Goal: Task Accomplishment & Management: Manage account settings

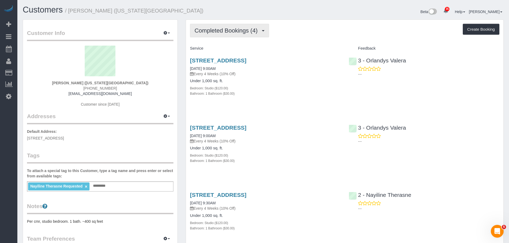
click at [232, 31] on span "Completed Bookings (4)" at bounding box center [227, 30] width 66 height 7
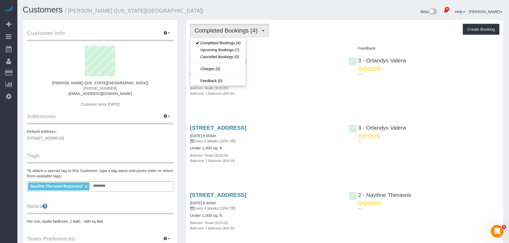
click at [308, 38] on div "Completed Bookings (4) Completed Bookings (4) Upcoming Bookings (7) Cancelled B…" at bounding box center [344, 173] width 317 height 306
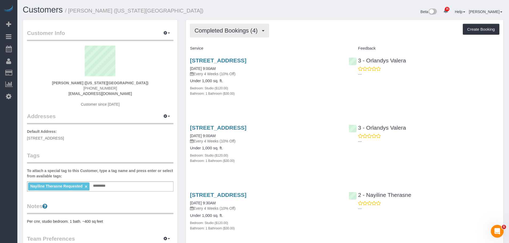
click at [224, 27] on span "Completed Bookings (4)" at bounding box center [227, 30] width 66 height 7
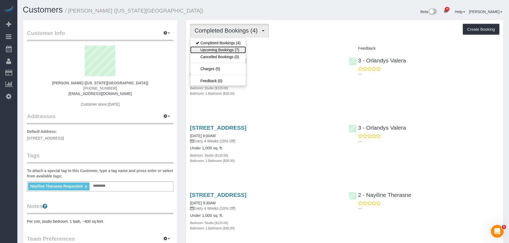
click at [223, 50] on link "Upcoming Bookings (7)" at bounding box center [218, 49] width 56 height 7
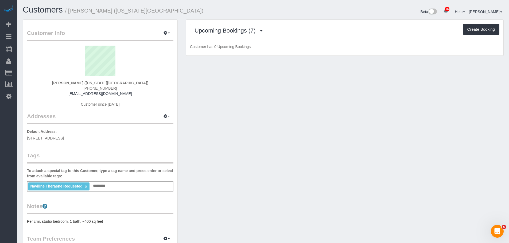
click at [308, 40] on div "Upcoming Bookings (7) Completed Bookings (4) Upcoming Bookings (7) Cancelled Bo…" at bounding box center [344, 38] width 317 height 36
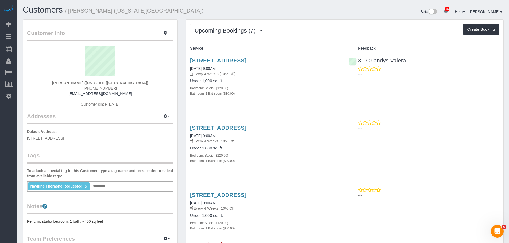
click at [306, 36] on div "Upcoming Bookings (7) Completed Bookings (4) Upcoming Bookings (7) Cancelled Bo…" at bounding box center [344, 31] width 309 height 14
click at [328, 34] on div "Upcoming Bookings (7) Completed Bookings (4) Upcoming Bookings (7) Cancelled Bo…" at bounding box center [344, 31] width 309 height 14
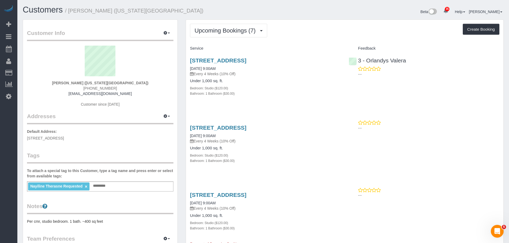
click at [305, 31] on div "Upcoming Bookings (7) Completed Bookings (4) Upcoming Bookings (7) Cancelled Bo…" at bounding box center [344, 31] width 309 height 14
click at [306, 32] on div "Upcoming Bookings (7) Completed Bookings (4) Upcoming Bookings (7) Cancelled Bo…" at bounding box center [344, 31] width 309 height 14
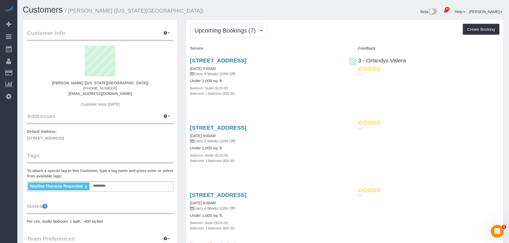
click at [293, 102] on div "70-50 Loubet Street, Forest Hills, NY 11375 10/06/2025 9:00AM Every 4 Weeks (10…" at bounding box center [265, 80] width 159 height 54
click at [313, 103] on div "70-50 Loubet Street, Forest Hills, NY 11375 10/06/2025 9:00AM Every 4 Weeks (10…" at bounding box center [265, 80] width 159 height 54
click at [279, 98] on div "70-50 Loubet Street, Forest Hills, NY 11375 10/06/2025 9:00AM Every 4 Weeks (10…" at bounding box center [265, 80] width 159 height 54
click at [302, 33] on div "Upcoming Bookings (7) Completed Bookings (4) Upcoming Bookings (7) Cancelled Bo…" at bounding box center [344, 31] width 309 height 14
drag, startPoint x: 229, startPoint y: 28, endPoint x: 229, endPoint y: 42, distance: 14.2
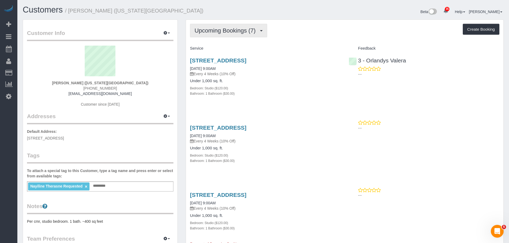
click at [229, 29] on span "Upcoming Bookings (7)" at bounding box center [226, 30] width 64 height 7
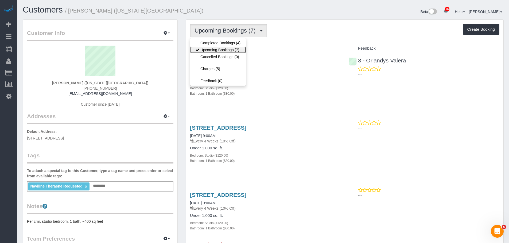
click at [232, 50] on link "Upcoming Bookings (7)" at bounding box center [218, 49] width 56 height 7
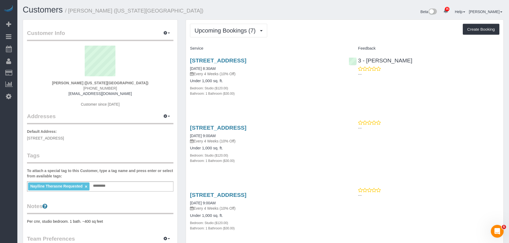
drag, startPoint x: 316, startPoint y: 108, endPoint x: 315, endPoint y: 111, distance: 3.1
drag, startPoint x: 213, startPoint y: 30, endPoint x: 215, endPoint y: 42, distance: 11.3
click at [214, 31] on span "Upcoming Bookings (7)" at bounding box center [226, 30] width 64 height 7
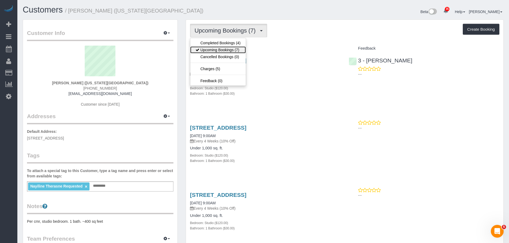
click at [216, 49] on link "Upcoming Bookings (7)" at bounding box center [218, 49] width 56 height 7
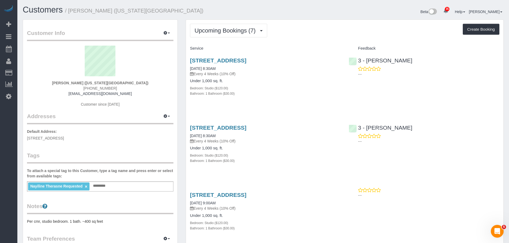
drag, startPoint x: 314, startPoint y: 102, endPoint x: 312, endPoint y: 142, distance: 40.1
click at [314, 102] on div "70-50 Loubet Street, Forest Hills, NY 11375 10/07/2025 8:30AM Every 4 Weeks (10…" at bounding box center [265, 80] width 159 height 54
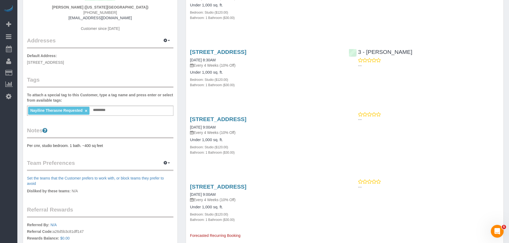
scroll to position [80, 0]
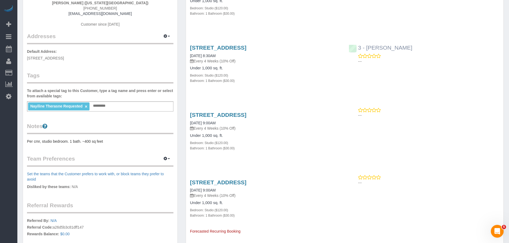
drag, startPoint x: 414, startPoint y: 45, endPoint x: 371, endPoint y: 48, distance: 43.6
click at [367, 47] on div "3 - Yenis Mendez ---" at bounding box center [423, 53] width 159 height 26
copy link "Yenis Mendez"
click at [123, 104] on div "Nayiline Therasne Requested × Add a tag" at bounding box center [100, 106] width 146 height 10
type input "*"
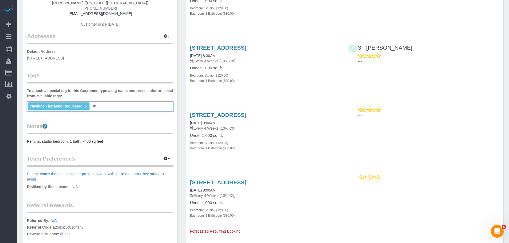
type input "*"
paste input "**********"
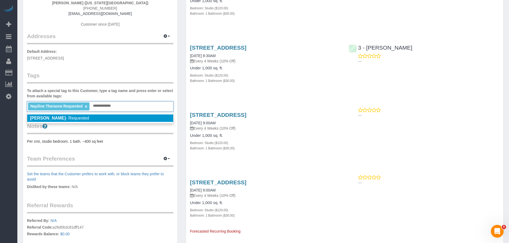
scroll to position [53, 0]
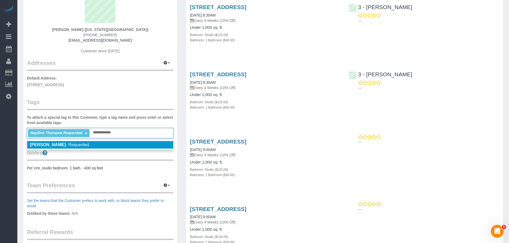
type input "**********"
click at [102, 146] on li "Yenis Mendez - Requested" at bounding box center [100, 144] width 146 height 7
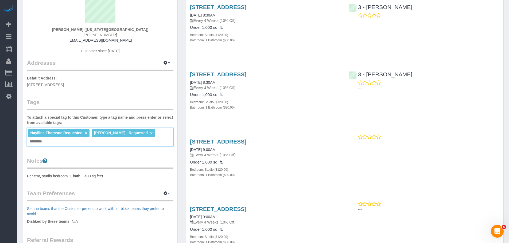
click at [117, 174] on pre "Per cmr, studio bedroom. 1 bath. ~400 sq feet" at bounding box center [100, 176] width 146 height 5
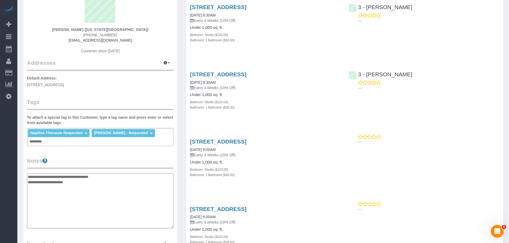
click at [28, 174] on textarea "**********" at bounding box center [100, 201] width 146 height 55
click at [41, 175] on textarea "**********" at bounding box center [100, 201] width 146 height 55
type textarea "**********"
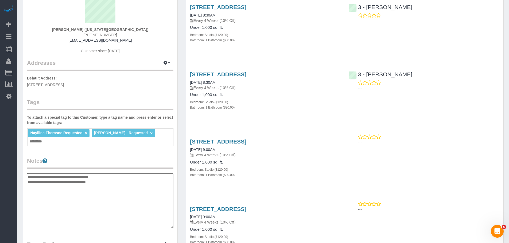
click at [128, 91] on div "Customer Info Edit Contact Info Send Message Email Preferences Special Sales Ta…" at bounding box center [100, 169] width 154 height 407
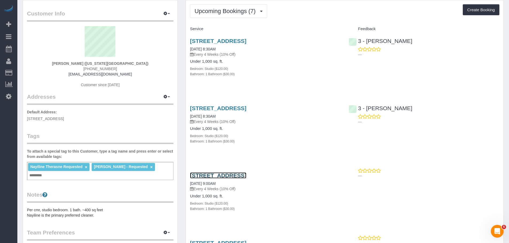
scroll to position [0, 0]
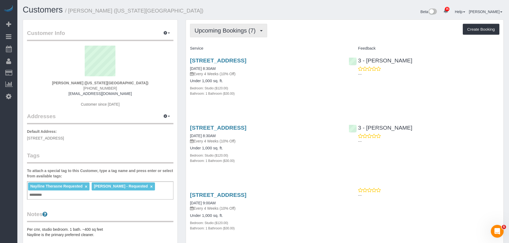
click at [239, 30] on span "Upcoming Bookings (7)" at bounding box center [226, 30] width 64 height 7
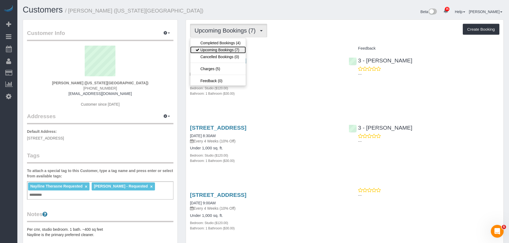
click at [237, 50] on link "Upcoming Bookings (7)" at bounding box center [218, 49] width 56 height 7
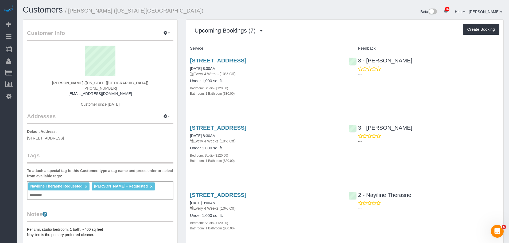
click at [320, 36] on div "Upcoming Bookings (7) Completed Bookings (4) Upcoming Bookings (7) Cancelled Bo…" at bounding box center [344, 31] width 309 height 14
click at [267, 93] on div "Bathroom: 1 Bathroom ($30.00)" at bounding box center [265, 93] width 151 height 5
click at [52, 229] on pre "Per cmr, studio bedroom. 1 bath. ~400 sq feet Nayiline is the primary preferred…" at bounding box center [100, 232] width 146 height 11
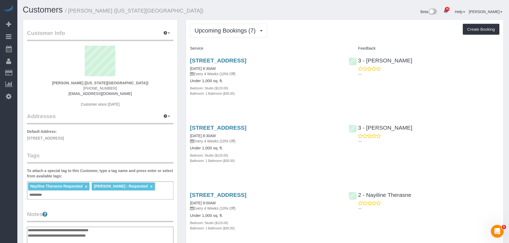
paste textarea "**********"
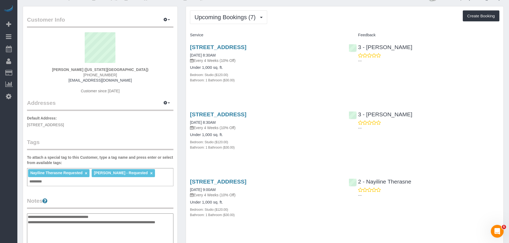
click at [139, 216] on textarea "**********" at bounding box center [100, 241] width 146 height 55
type textarea "**********"
click at [147, 185] on div "Customer Info Edit Contact Info Send Message Email Preferences Special Sales Ta…" at bounding box center [100, 209] width 154 height 407
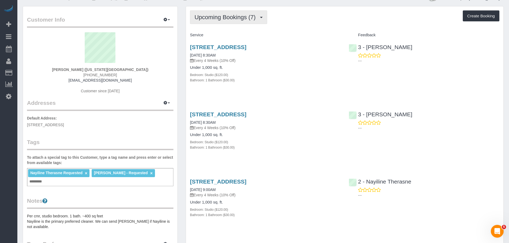
drag, startPoint x: 240, startPoint y: 14, endPoint x: 240, endPoint y: 25, distance: 11.5
click at [240, 14] on span "Upcoming Bookings (7)" at bounding box center [226, 17] width 64 height 7
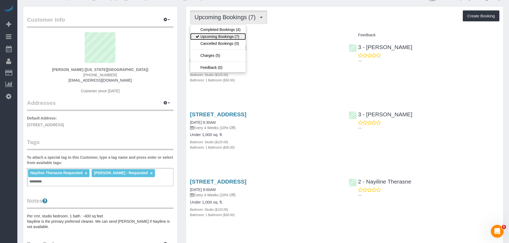
click at [238, 35] on link "Upcoming Bookings (7)" at bounding box center [218, 36] width 56 height 7
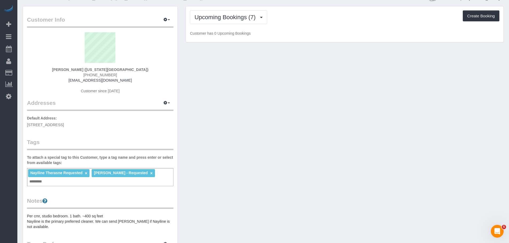
drag, startPoint x: 291, startPoint y: 22, endPoint x: 320, endPoint y: 31, distance: 30.6
click at [291, 22] on div "Upcoming Bookings (7) Completed Bookings (4) Upcoming Bookings (7) Cancelled Bo…" at bounding box center [344, 17] width 309 height 14
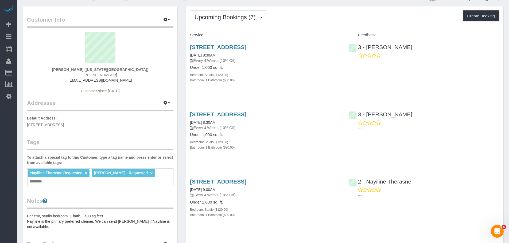
drag, startPoint x: 187, startPoint y: 55, endPoint x: 227, endPoint y: 58, distance: 39.9
click at [227, 58] on div "70-50 Loubet Street, Forest Hills, NY 11375 10/07/2025 8:30AM Every 4 Weeks (10…" at bounding box center [265, 67] width 159 height 54
click at [231, 54] on div "70-50 Loubet Street, Forest Hills, NY 11375 10/07/2025 8:30AM Every 4 Weeks (10…" at bounding box center [265, 53] width 151 height 19
copy link "10/07/2025 8:30AM"
drag, startPoint x: 382, startPoint y: 46, endPoint x: 454, endPoint y: 52, distance: 72.3
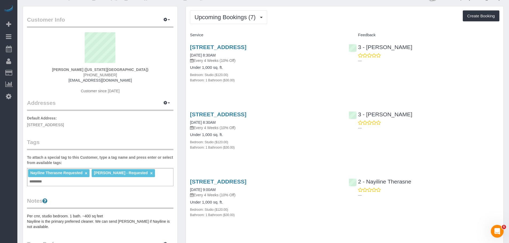
click at [411, 47] on div "3 - Yenis Mendez ---" at bounding box center [423, 53] width 159 height 26
drag, startPoint x: 191, startPoint y: 122, endPoint x: 262, endPoint y: 122, distance: 71.0
click at [222, 120] on div "70-50 Loubet Street, Forest Hills, NY 11375 11/04/2025 8:30AM Every 4 Weeks (10…" at bounding box center [265, 134] width 159 height 54
copy link "11/04/2025 8:30AM"
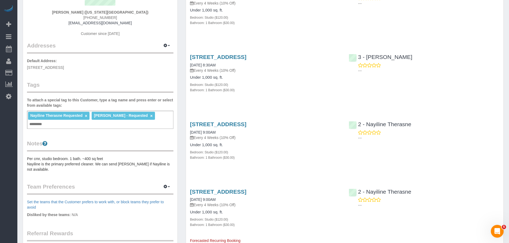
scroll to position [93, 0]
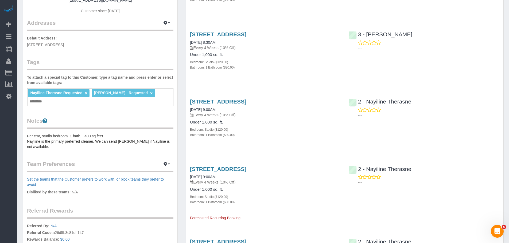
drag, startPoint x: 188, startPoint y: 108, endPoint x: 208, endPoint y: 107, distance: 20.3
click at [208, 107] on div "70-50 Loubet Street, Forest Hills, NY 11375 12/01/2025 9:00AM Every 4 Weeks (10…" at bounding box center [265, 121] width 159 height 54
copy link "12/01/2025"
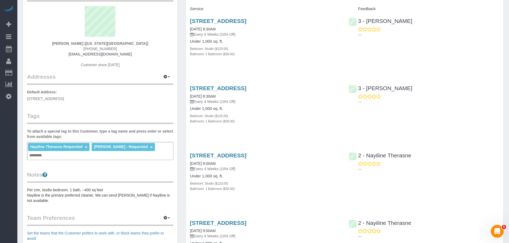
scroll to position [13, 0]
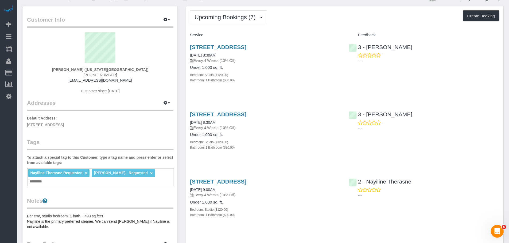
drag, startPoint x: 292, startPoint y: 66, endPoint x: 277, endPoint y: 65, distance: 14.7
click at [292, 66] on h4 "Under 1,000 sq. ft." at bounding box center [265, 67] width 151 height 5
click at [309, 22] on div "Upcoming Bookings (7) Completed Bookings (4) Upcoming Bookings (7) Cancelled Bo…" at bounding box center [344, 17] width 309 height 14
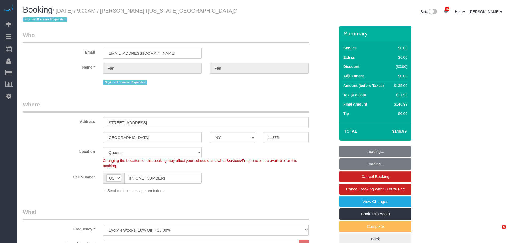
select select "NY"
select select "spot1"
select select "number:89"
select select "number:90"
select select "number:15"
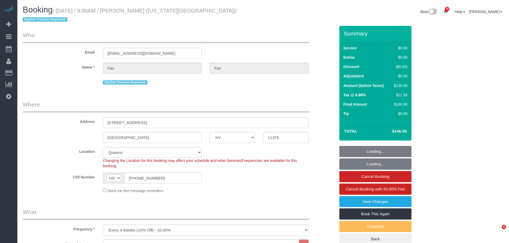
select select "number:7"
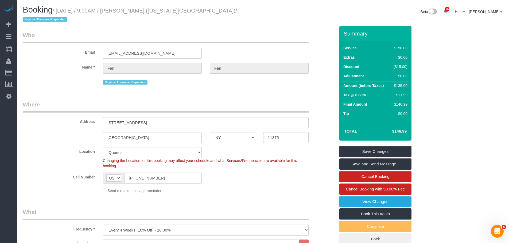
click at [255, 31] on legend "Who" at bounding box center [166, 37] width 286 height 12
click at [158, 31] on legend "Who" at bounding box center [166, 37] width 286 height 12
click at [261, 45] on div "Email fanfan@nyu.edu" at bounding box center [179, 44] width 320 height 27
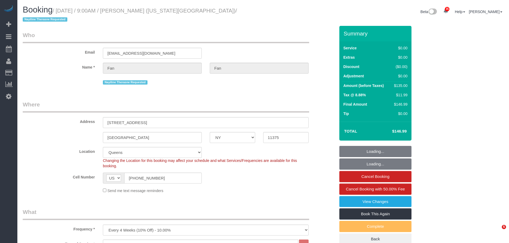
select select "NY"
select select "number:89"
select select "number:90"
select select "number:15"
select select "number:7"
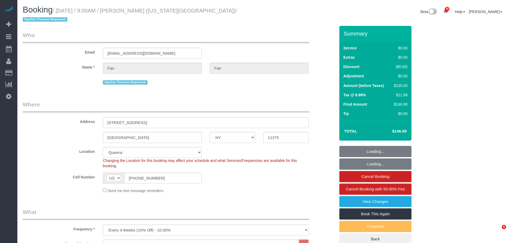
select select "object:1465"
select select "spot1"
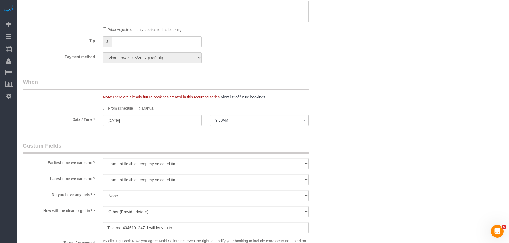
scroll to position [480, 0]
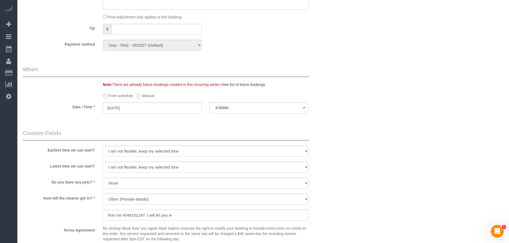
click at [140, 91] on label "Manual" at bounding box center [145, 94] width 18 height 7
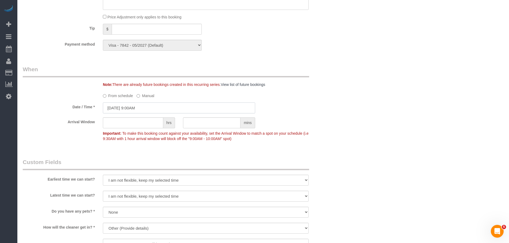
click at [138, 103] on input "10/06/2025 9:00AM" at bounding box center [179, 108] width 152 height 11
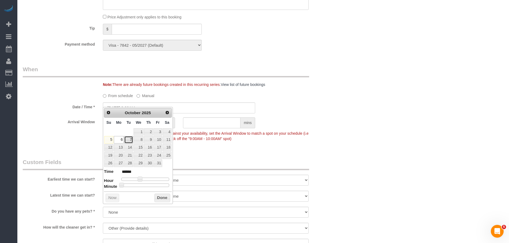
click at [126, 141] on link "7" at bounding box center [128, 139] width 9 height 7
click at [139, 179] on span at bounding box center [139, 179] width 5 height 5
type input "10/07/2025 8:00AM"
type input "******"
type input "10/07/2025 8:30AM"
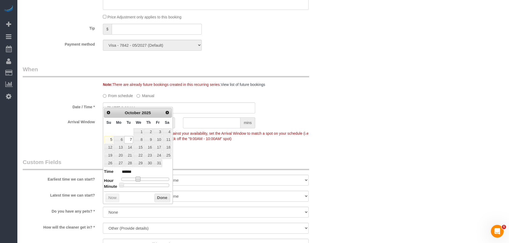
type input "******"
click at [149, 186] on div at bounding box center [145, 185] width 48 height 3
click at [157, 198] on button "Done" at bounding box center [162, 198] width 16 height 9
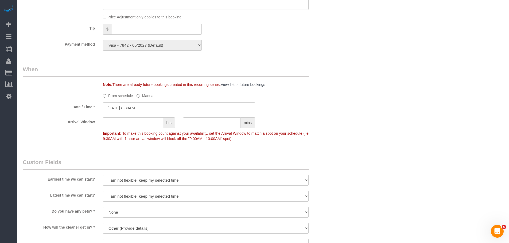
click at [324, 125] on div "Arrival Window hrs mins Important: To make this booking count against your avai…" at bounding box center [179, 130] width 320 height 26
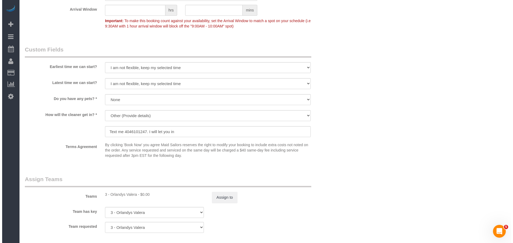
scroll to position [641, 0]
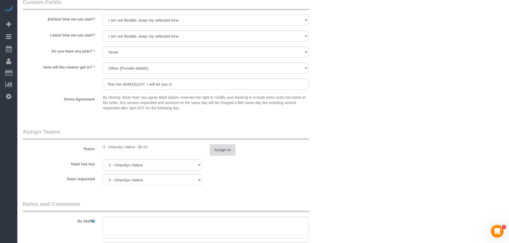
click at [218, 145] on button "Assign to" at bounding box center [223, 149] width 26 height 11
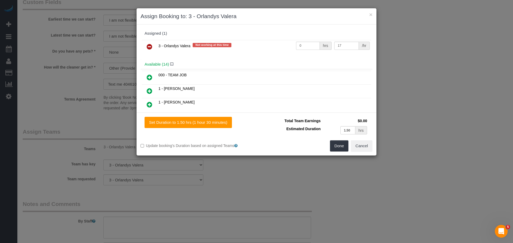
drag, startPoint x: 151, startPoint y: 45, endPoint x: 180, endPoint y: 52, distance: 29.5
click at [151, 45] on icon at bounding box center [150, 47] width 6 height 6
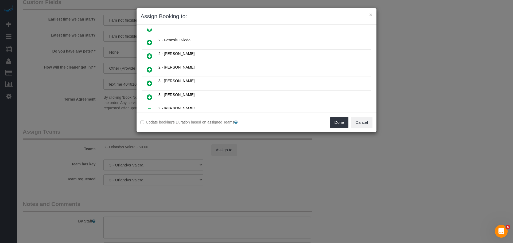
scroll to position [147, 0]
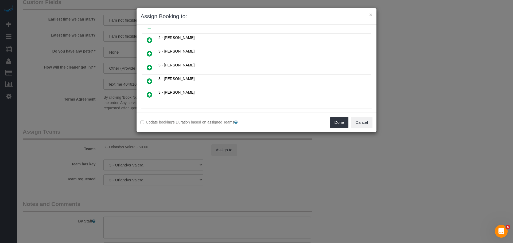
click at [152, 94] on icon at bounding box center [150, 95] width 6 height 6
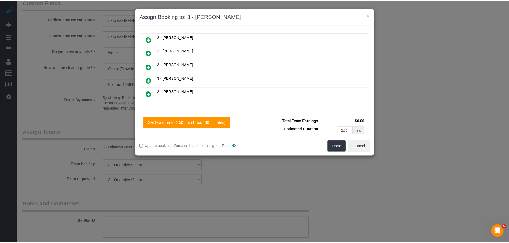
scroll to position [160, 0]
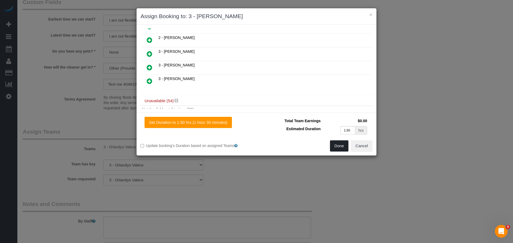
click at [341, 147] on button "Done" at bounding box center [339, 145] width 19 height 11
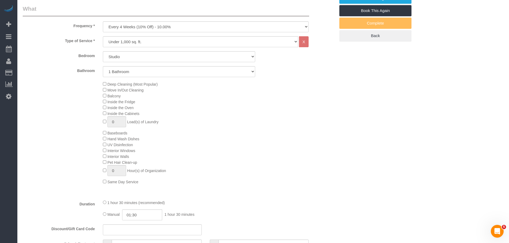
scroll to position [97, 0]
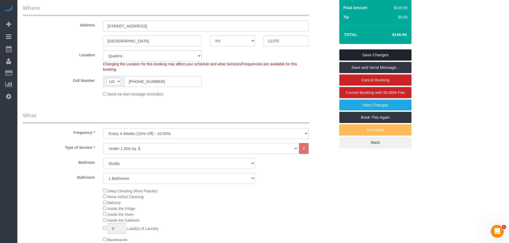
drag, startPoint x: 385, startPoint y: 47, endPoint x: 304, endPoint y: 59, distance: 82.0
click at [385, 49] on link "Save Changes" at bounding box center [375, 54] width 72 height 11
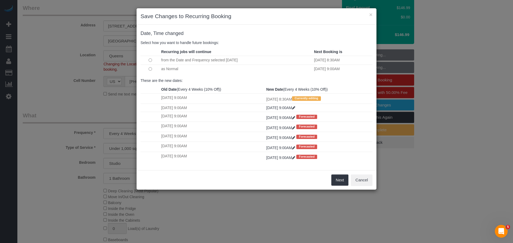
click at [348, 179] on div "Next Cancel" at bounding box center [256, 179] width 240 height 19
click at [338, 179] on button "Next" at bounding box center [339, 180] width 17 height 11
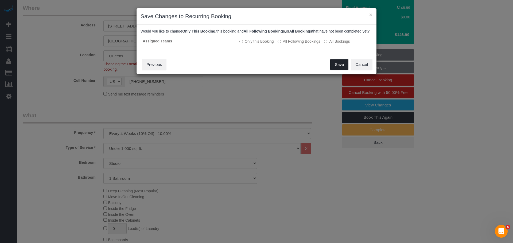
drag, startPoint x: 332, startPoint y: 72, endPoint x: 266, endPoint y: 27, distance: 80.0
click at [332, 70] on button "Save" at bounding box center [339, 64] width 18 height 11
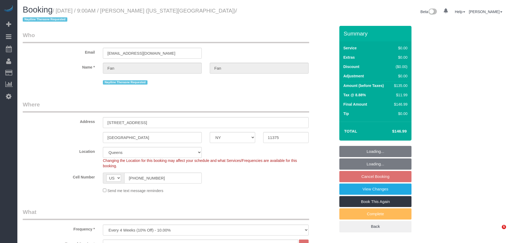
select select "NY"
select select "number:89"
select select "number:90"
select select "number:15"
select select "number:7"
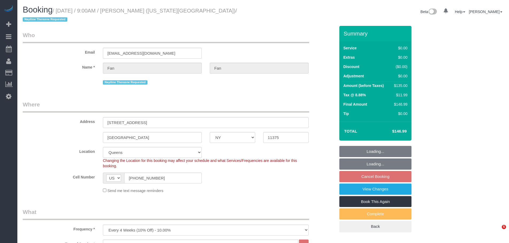
select select "object:1068"
select select "string:stripe-pm_1RPrwA4VGloSiKo7zQzxFbjx"
select select "spot2"
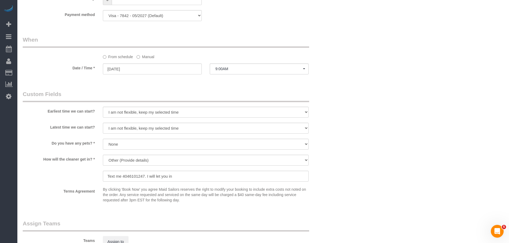
scroll to position [534, 0]
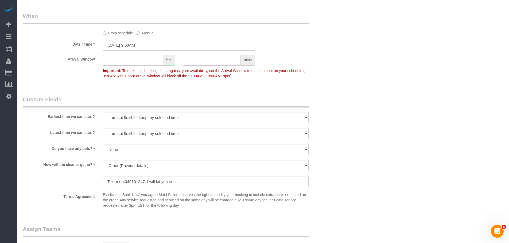
click at [139, 40] on input "11/03/2025 9:00AM" at bounding box center [179, 45] width 152 height 11
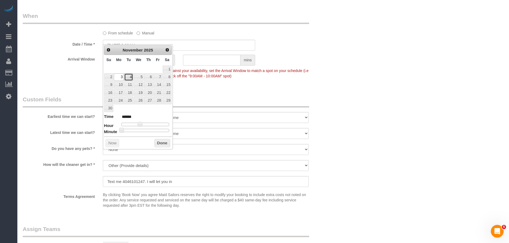
click at [128, 76] on link "4" at bounding box center [128, 76] width 9 height 7
type input "11/04/2025 8:00AM"
type input "******"
click at [137, 125] on div at bounding box center [145, 124] width 48 height 3
type input "11/04/2025 8:30AM"
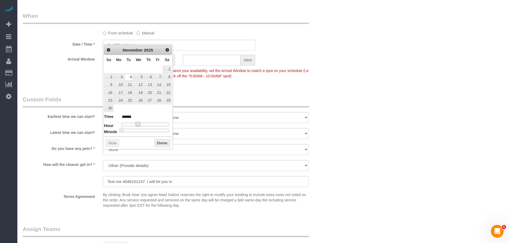
type input "******"
click at [147, 130] on div at bounding box center [145, 130] width 48 height 3
click at [161, 145] on button "Done" at bounding box center [162, 143] width 16 height 9
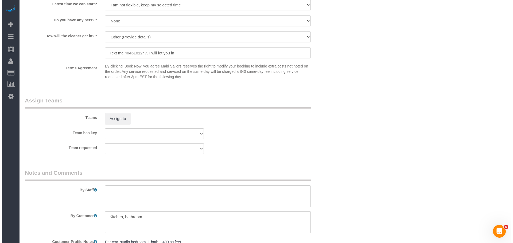
scroll to position [694, 0]
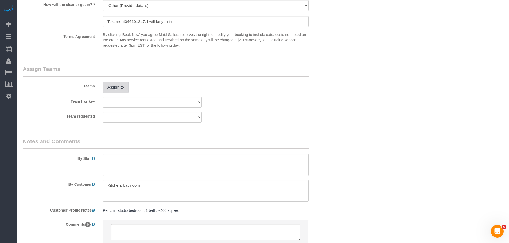
click at [114, 82] on button "Assign to" at bounding box center [116, 87] width 26 height 11
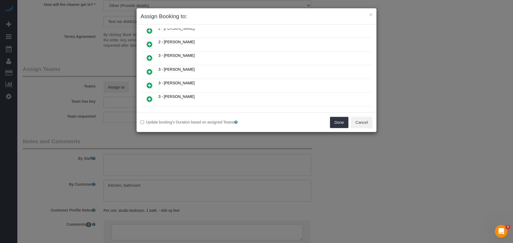
scroll to position [160, 0]
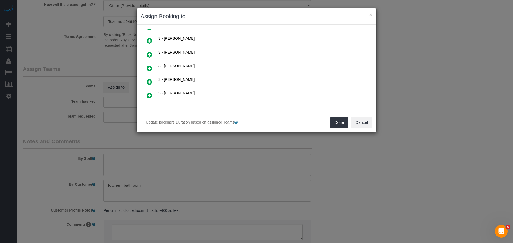
click at [150, 94] on icon at bounding box center [150, 95] width 6 height 6
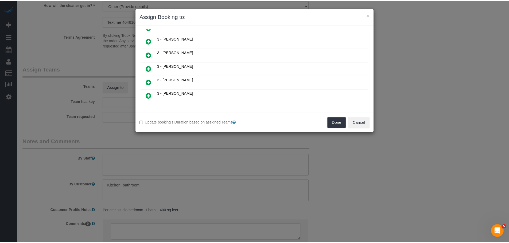
scroll to position [173, 0]
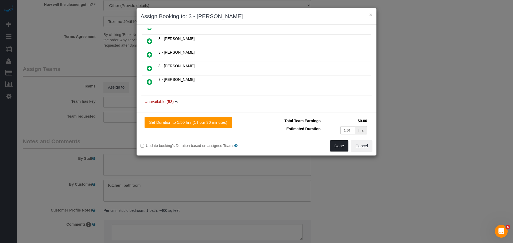
click at [340, 146] on button "Done" at bounding box center [339, 145] width 19 height 11
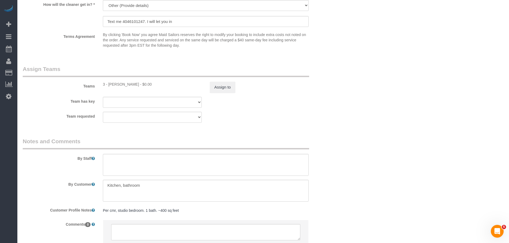
drag, startPoint x: 385, startPoint y: 83, endPoint x: 344, endPoint y: 107, distance: 47.9
click at [384, 82] on div "× Assign Booking to: 3 - Yenis Mendez Assigned (1) 3 - Yenis Mendez 0 hrs 17 /h…" at bounding box center [254, 121] width 509 height 243
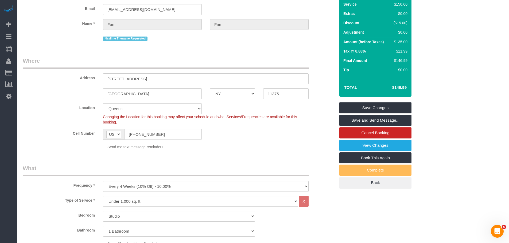
scroll to position [0, 0]
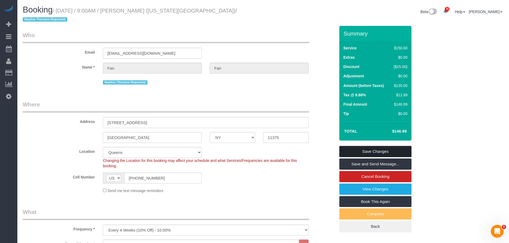
click at [381, 146] on link "Save Changes" at bounding box center [375, 151] width 72 height 11
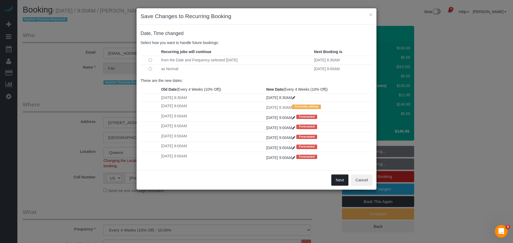
click at [343, 178] on button "Next" at bounding box center [339, 180] width 17 height 11
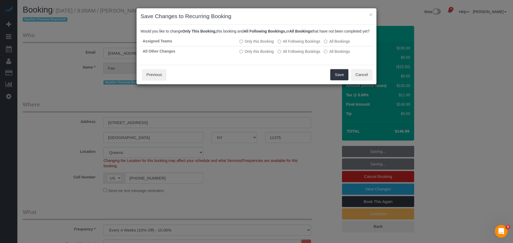
click at [329, 80] on div "Save Cancel Previous" at bounding box center [256, 74] width 240 height 19
click at [334, 80] on button "Save" at bounding box center [339, 74] width 18 height 11
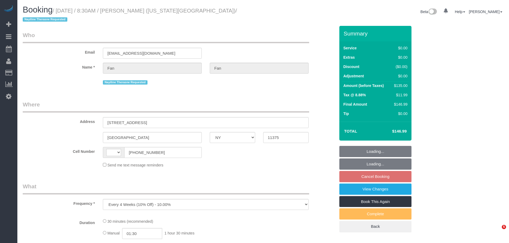
select select "NY"
select select "string:stripe-pm_1RPrwA4VGloSiKo7zQzxFbjx"
select select "number:89"
select select "number:90"
select select "number:15"
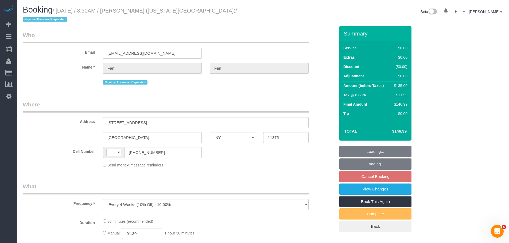
select select "number:7"
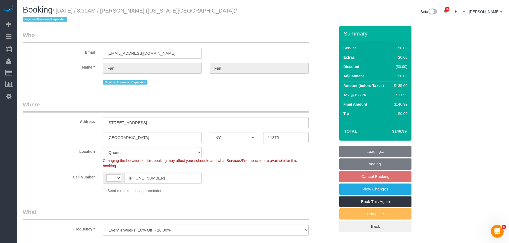
select select "object:970"
select select "string:[GEOGRAPHIC_DATA]"
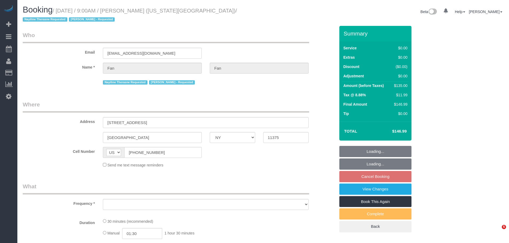
select select "NY"
select select "number:89"
select select "number:90"
select select "number:15"
select select "number:7"
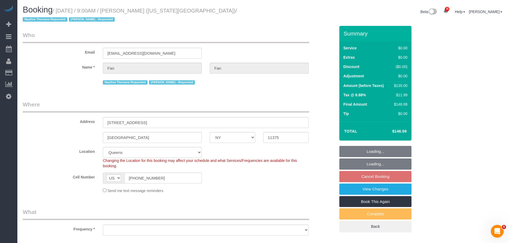
select select "object:960"
select select "spot2"
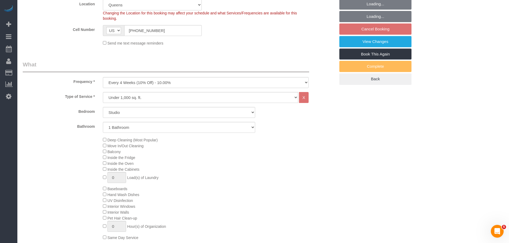
select select "object:1418"
select select "string:stripe-pm_1RPrwA4VGloSiKo7zQzxFbjx"
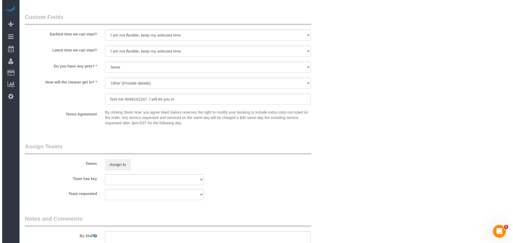
scroll to position [711, 0]
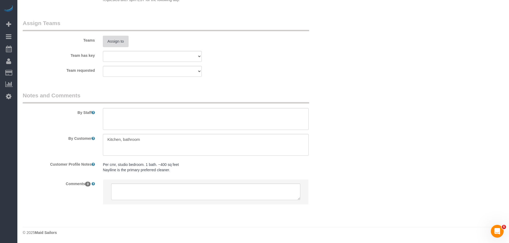
click at [118, 40] on button "Assign to" at bounding box center [116, 41] width 26 height 11
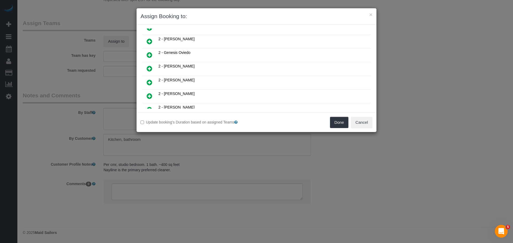
scroll to position [240, 0]
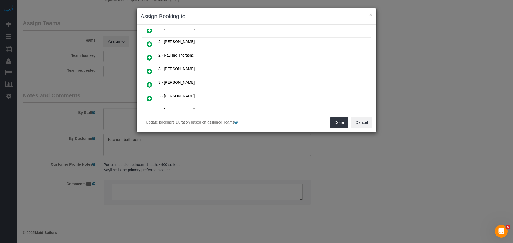
click at [147, 54] on link at bounding box center [149, 58] width 13 height 11
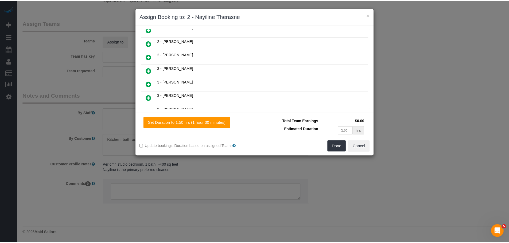
scroll to position [306, 0]
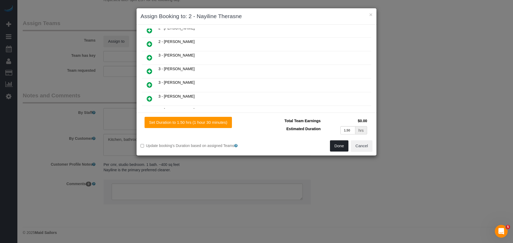
click at [340, 144] on button "Done" at bounding box center [339, 145] width 19 height 11
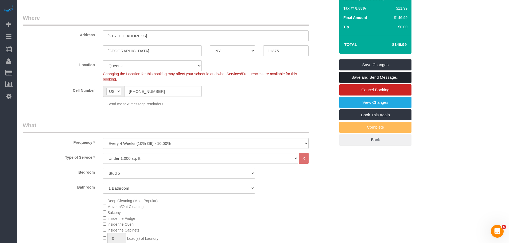
scroll to position [43, 0]
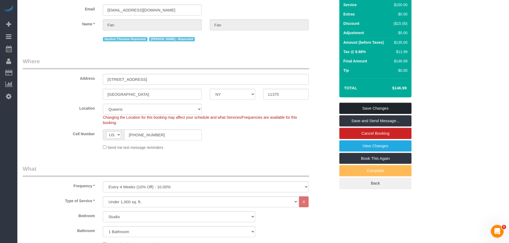
click at [387, 105] on link "Save Changes" at bounding box center [375, 108] width 72 height 11
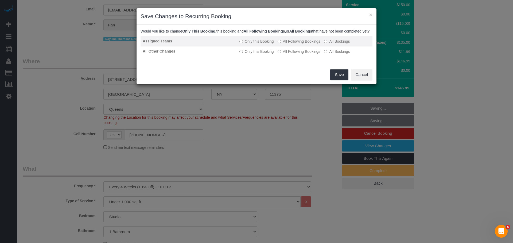
click at [299, 44] on label "All Following Bookings" at bounding box center [298, 41] width 43 height 5
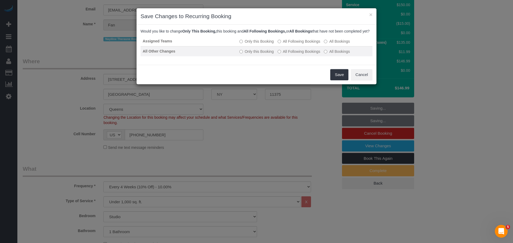
click at [310, 54] on label "All Following Bookings" at bounding box center [298, 51] width 43 height 5
click at [343, 80] on button "Save" at bounding box center [339, 74] width 18 height 11
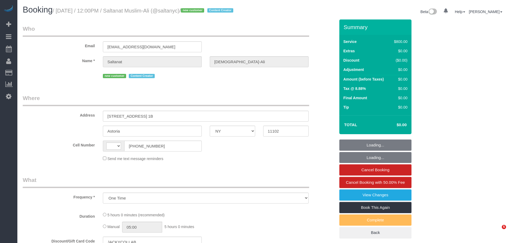
select select "NY"
select select "string:stripe-pm_1SEdT24VGloSiKo793oIoqer"
select select "2"
select select "300"
select select "number:89"
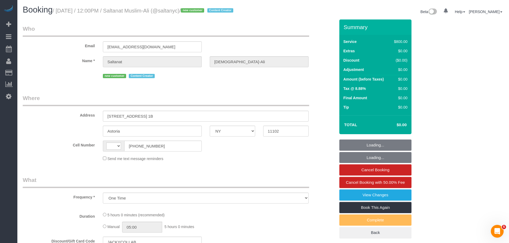
select select "number:90"
select select "number:15"
select select "number:5"
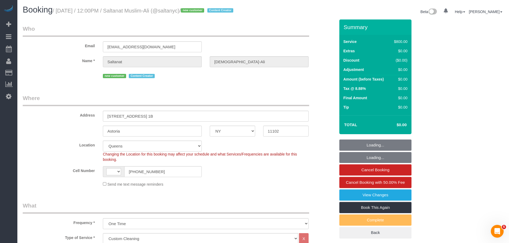
select select "object:1107"
select select "string:[GEOGRAPHIC_DATA]"
select select "spot1"
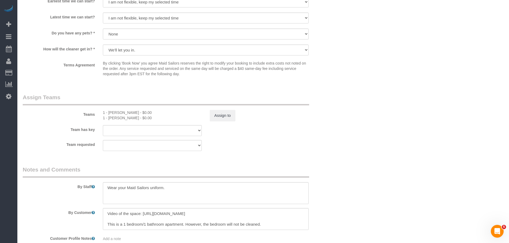
scroll to position [580, 0]
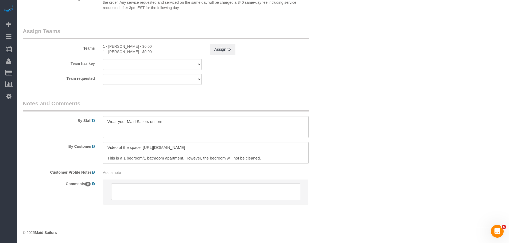
drag, startPoint x: 356, startPoint y: 74, endPoint x: 356, endPoint y: 111, distance: 36.6
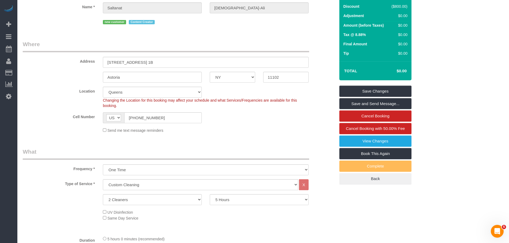
scroll to position [0, 0]
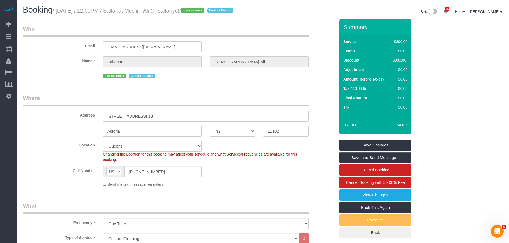
click at [263, 37] on legend "Who" at bounding box center [166, 31] width 286 height 12
click at [262, 104] on legend "Where" at bounding box center [166, 100] width 286 height 12
click at [270, 37] on legend "Who" at bounding box center [166, 31] width 286 height 12
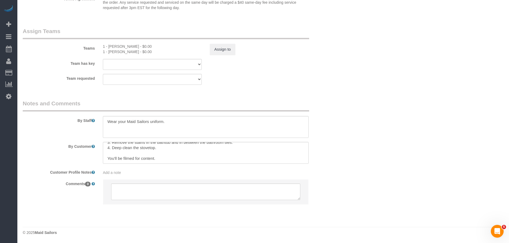
scroll to position [58, 0]
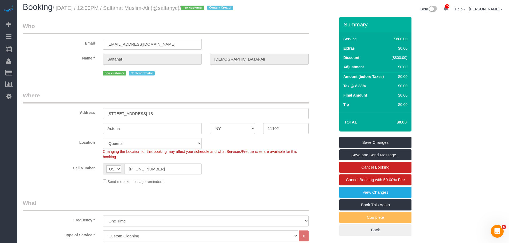
scroll to position [0, 0]
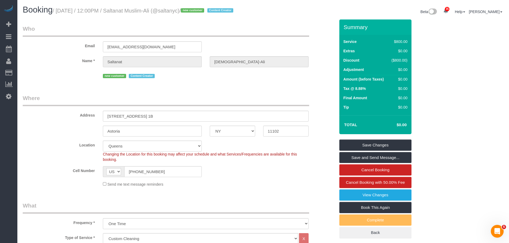
click at [246, 106] on legend "Where" at bounding box center [166, 100] width 286 height 12
click at [275, 44] on div "Email muslimalis@gmail.com" at bounding box center [179, 38] width 320 height 27
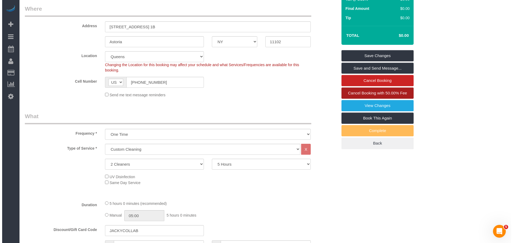
scroll to position [80, 0]
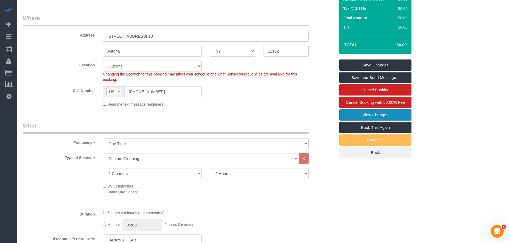
click at [378, 121] on link "View Changes" at bounding box center [375, 114] width 72 height 11
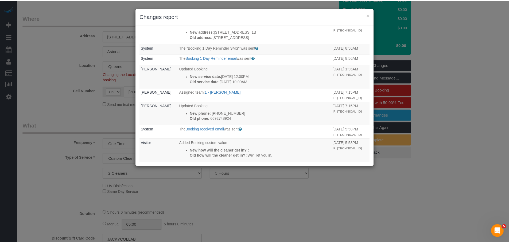
scroll to position [881, 0]
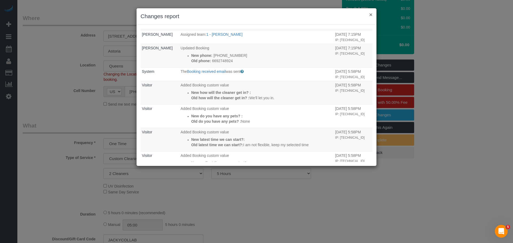
drag, startPoint x: 369, startPoint y: 15, endPoint x: 373, endPoint y: 17, distance: 5.0
click at [369, 15] on button "×" at bounding box center [370, 15] width 3 height 6
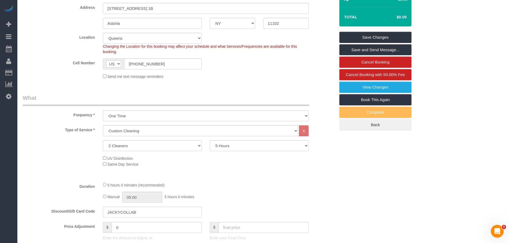
scroll to position [133, 0]
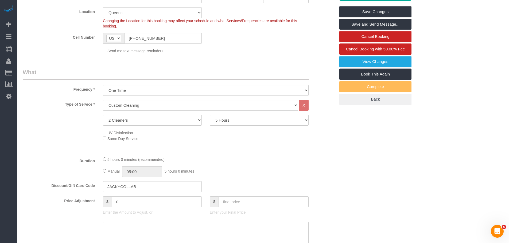
drag, startPoint x: 260, startPoint y: 73, endPoint x: 272, endPoint y: 52, distance: 24.5
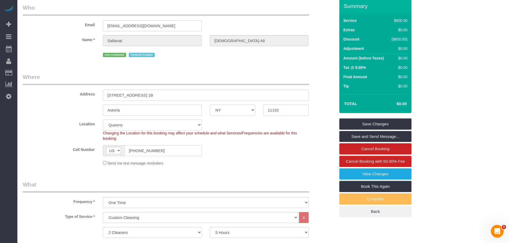
scroll to position [0, 0]
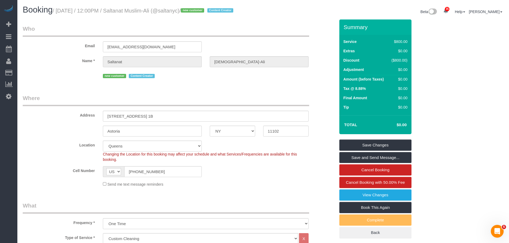
click at [282, 34] on legend "Who" at bounding box center [166, 31] width 286 height 12
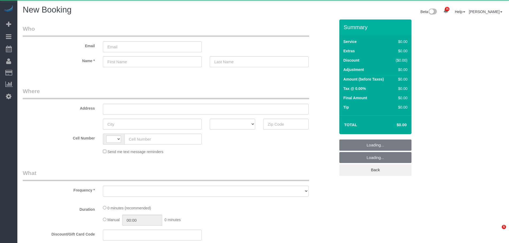
select select "number:89"
select select "number:90"
select select "string:[GEOGRAPHIC_DATA]"
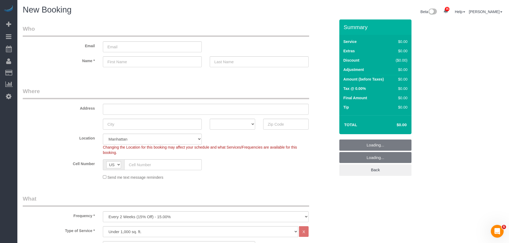
scroll to position [160, 0]
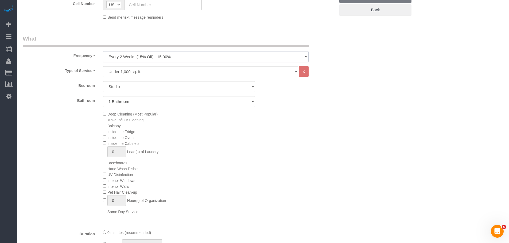
drag, startPoint x: 172, startPoint y: 56, endPoint x: 170, endPoint y: 62, distance: 5.8
click at [172, 56] on select "One Time Weekly (20% Off) - 20.00% Every 2 Weeks (15% Off) - 15.00% Every 4 Wee…" at bounding box center [206, 56] width 206 height 11
select select "object:2660"
click at [103, 51] on select "One Time Weekly (20% Off) - 20.00% Every 2 Weeks (15% Off) - 15.00% Every 4 Wee…" at bounding box center [206, 56] width 206 height 11
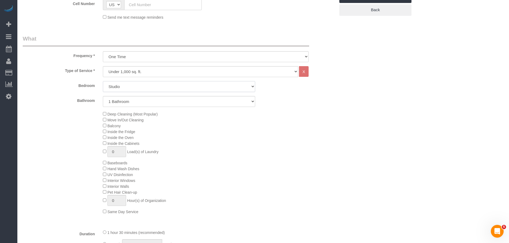
drag, startPoint x: 157, startPoint y: 85, endPoint x: 156, endPoint y: 92, distance: 6.8
click at [157, 85] on select "Studio 1 Bedroom 2 Bedrooms 3 Bedrooms" at bounding box center [179, 86] width 152 height 11
select select "3"
click at [103, 81] on select "Studio 1 Bedroom 2 Bedrooms 3 Bedrooms" at bounding box center [179, 86] width 152 height 11
drag, startPoint x: 152, startPoint y: 103, endPoint x: 152, endPoint y: 107, distance: 3.7
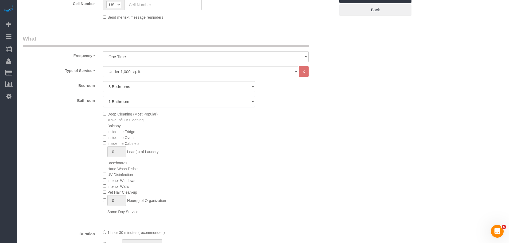
click at [152, 103] on select "1 Bathroom 2 Bathrooms" at bounding box center [179, 101] width 152 height 11
select select "2"
click at [103, 96] on select "1 Bathroom 2 Bathrooms" at bounding box center [179, 101] width 152 height 11
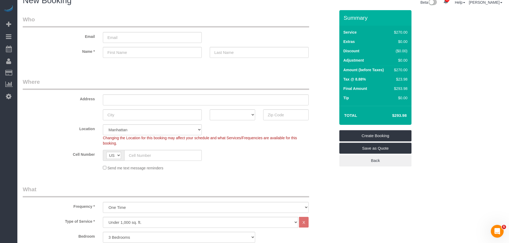
scroll to position [0, 0]
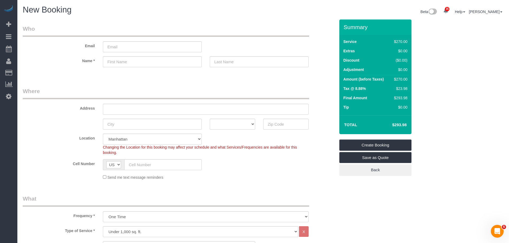
click at [263, 90] on legend "Where" at bounding box center [166, 93] width 286 height 12
click at [254, 172] on sui-booking-location "Location [GEOGRAPHIC_DATA] [GEOGRAPHIC_DATA] [GEOGRAPHIC_DATA] [GEOGRAPHIC_DATA…" at bounding box center [179, 157] width 312 height 46
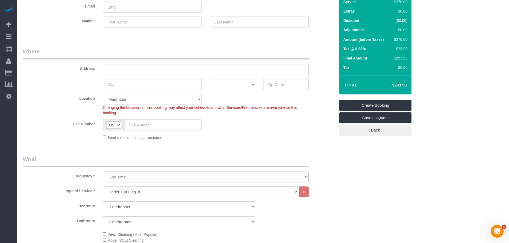
scroll to position [133, 0]
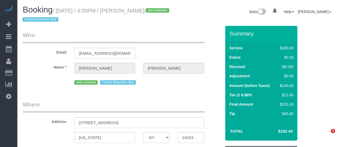
select select "NY"
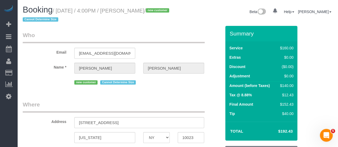
select select "string:[GEOGRAPHIC_DATA]"
select select "object:813"
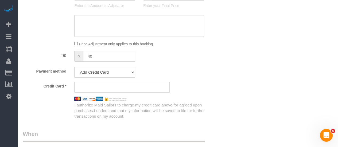
select select "string:stripe-pm_1SEzRD4VGloSiKo7xekD8BBT"
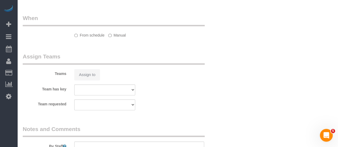
select select "spot9"
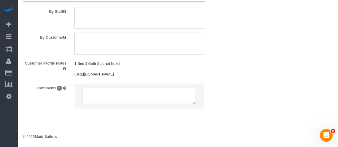
select select "number:64"
select select "number:77"
select select "number:15"
select select "number:5"
select select "object:1431"
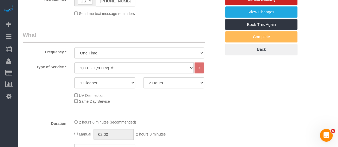
scroll to position [166, 0]
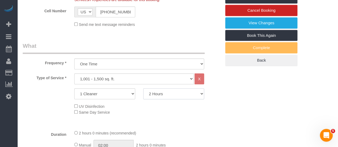
drag, startPoint x: 172, startPoint y: 91, endPoint x: 172, endPoint y: 95, distance: 3.5
click at [172, 91] on select "2 Hours 2.5 Hours 3 Hours 3.5 Hours 4 Hours 4.5 Hours 5 Hours 5.5 Hours 6 Hours…" at bounding box center [173, 93] width 61 height 11
select select "180"
click at [143, 88] on select "2 Hours 2.5 Hours 3 Hours 3.5 Hours 4 Hours 4.5 Hours 5 Hours 5.5 Hours 6 Hours…" at bounding box center [173, 93] width 61 height 11
click at [208, 117] on div "Type of Service * Under 1,000 sq. ft. 1,001 - 1,500 sq. ft. 1,500+ sq. ft. Cust…" at bounding box center [122, 99] width 198 height 52
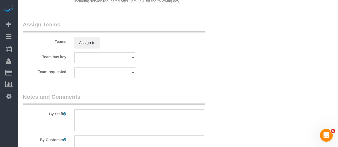
select select "spot69"
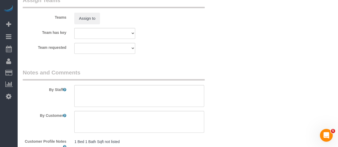
scroll to position [673, 0]
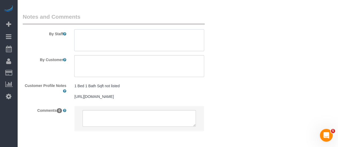
click at [93, 34] on textarea at bounding box center [139, 40] width 130 height 22
type textarea "1bed"
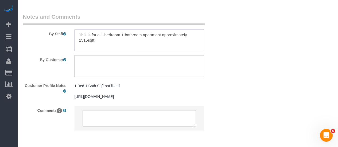
click at [112, 40] on textarea at bounding box center [139, 40] width 130 height 22
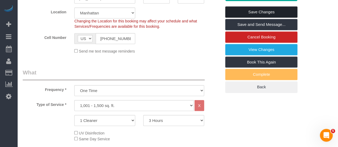
type textarea "This is for a 1-bedroom 1-bathroom apartment approximately 1515sqft."
click at [258, 12] on link "Save Changes" at bounding box center [261, 11] width 72 height 11
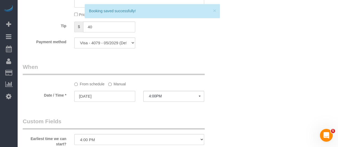
scroll to position [400, 0]
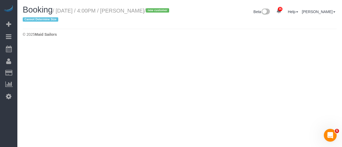
select select "NY"
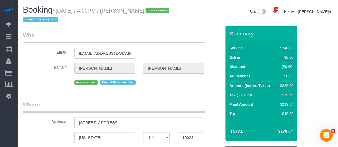
select select "180"
select select "spot129"
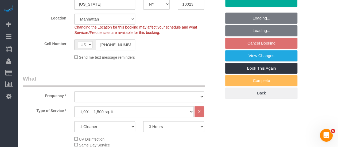
select select "string:stripe-pm_1SEzRD4VGloSiKo7xekD8BBT"
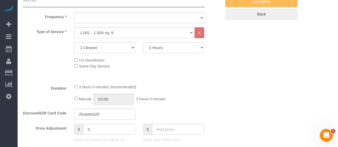
select select "object:3817"
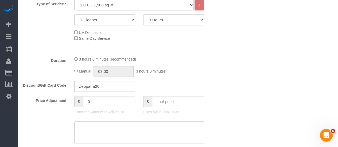
select select "number:64"
select select "number:77"
select select "number:15"
select select "number:5"
select select "object:4347"
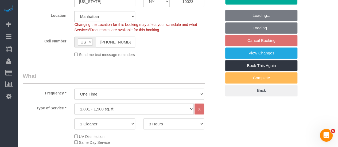
scroll to position [0, 0]
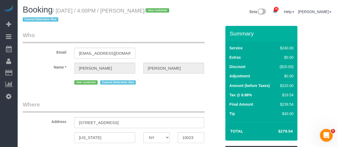
click at [174, 38] on legend "Who" at bounding box center [114, 37] width 182 height 12
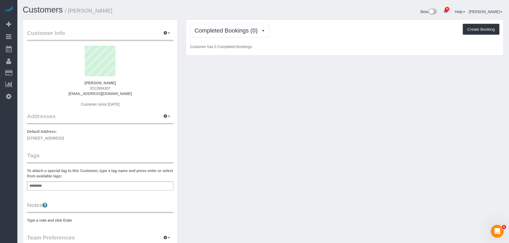
click at [83, 182] on div "Add a tag" at bounding box center [100, 186] width 146 height 9
type input "*"
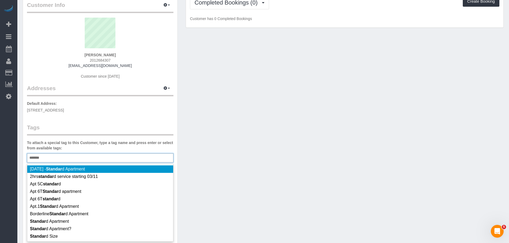
scroll to position [53, 0]
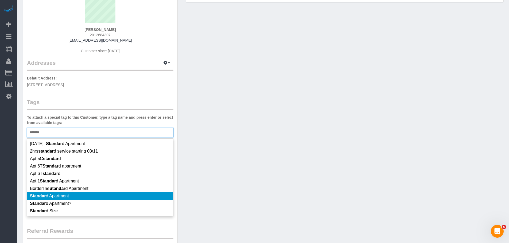
type input "*******"
click at [105, 197] on li "Standar d Apartment" at bounding box center [100, 195] width 146 height 7
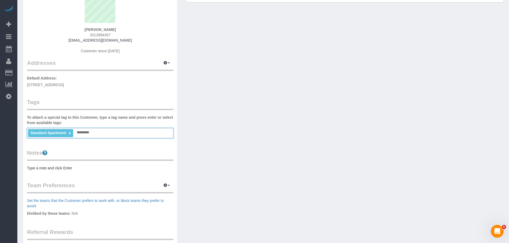
click at [64, 168] on pre "Type a note and click Enter" at bounding box center [100, 168] width 146 height 5
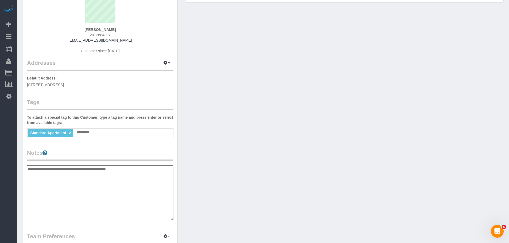
type textarea "**********"
click at [204, 154] on div "Customer Info Edit Contact Info Send Message Email Preferences Special Sales Ta…" at bounding box center [263, 168] width 489 height 404
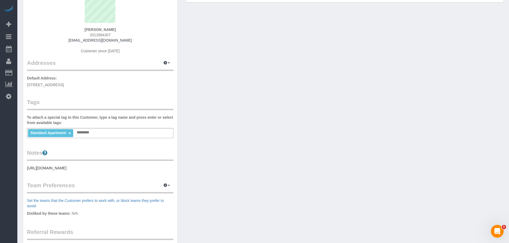
click at [218, 149] on div "Customer Info Edit Contact Info Send Message Email Preferences Special Sales Ta…" at bounding box center [263, 142] width 489 height 353
click at [253, 241] on div "Customer Info Edit Contact Info Send Message Email Preferences Special Sales Ta…" at bounding box center [263, 142] width 489 height 353
click at [166, 69] on legend "Addresses Manage Addresses Add New Address" at bounding box center [100, 34] width 146 height 73
drag, startPoint x: 164, startPoint y: 62, endPoint x: 165, endPoint y: 72, distance: 9.4
click at [165, 62] on icon "button" at bounding box center [165, 62] width 4 height 3
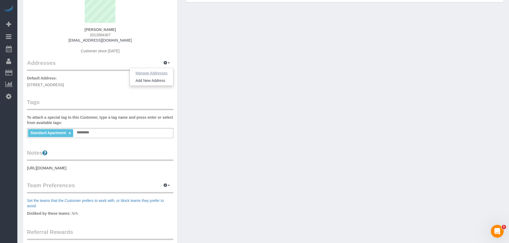
click at [163, 74] on button "Manage Addresses" at bounding box center [151, 72] width 43 height 7
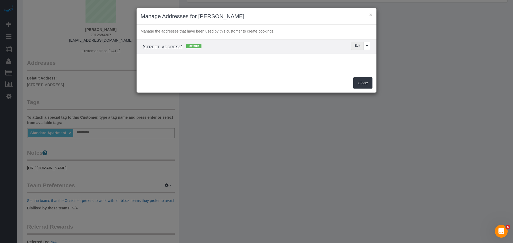
drag, startPoint x: 356, startPoint y: 46, endPoint x: 294, endPoint y: 52, distance: 62.1
click at [356, 46] on button "Edit" at bounding box center [357, 46] width 13 height 8
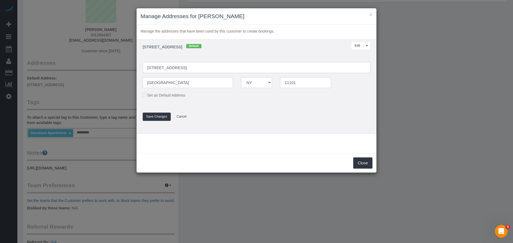
drag, startPoint x: 166, startPoint y: 67, endPoint x: 203, endPoint y: 65, distance: 37.1
click at [167, 67] on input "[STREET_ADDRESS]" at bounding box center [256, 67] width 227 height 11
type input "[STREET_ADDRESS] 4B"
click at [283, 54] on td "[STREET_ADDRESS] Default Edit View More Options... [GEOGRAPHIC_DATA] [STREET_AD…" at bounding box center [256, 87] width 240 height 94
click at [149, 82] on input "[GEOGRAPHIC_DATA]" at bounding box center [188, 82] width 90 height 11
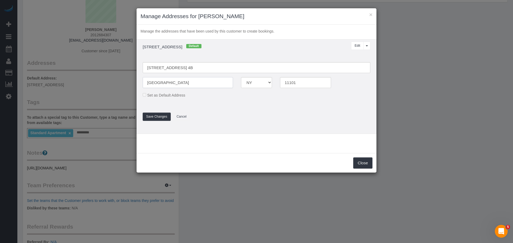
type input "N"
click at [313, 48] on h4 "25-10 38th avenue, 4B, NYC, NY 11101 Default" at bounding box center [227, 46] width 177 height 5
click at [179, 85] on input "text" at bounding box center [188, 82] width 90 height 11
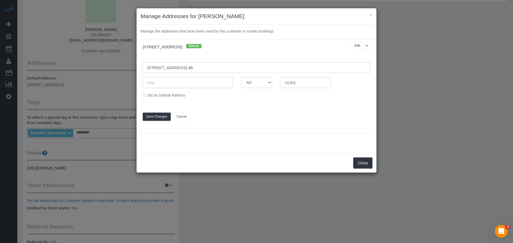
paste input "Long Island City"
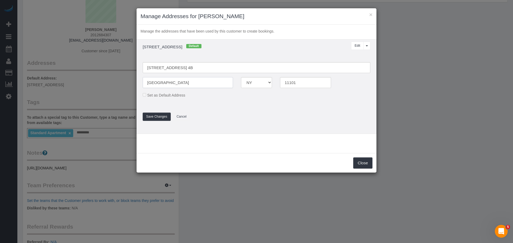
type input "Long Island City"
drag, startPoint x: 271, startPoint y: 101, endPoint x: 267, endPoint y: 98, distance: 5.4
click at [271, 101] on fieldset "25-10 38th Avenue, Apt. 4B Long Island City AK AL AR AZ CA CO CT DC DE FL GA HI…" at bounding box center [256, 82] width 227 height 40
click at [163, 116] on button "Save Changes" at bounding box center [157, 117] width 28 height 8
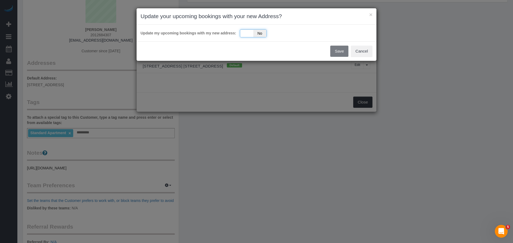
click at [253, 33] on div "Yes No" at bounding box center [253, 33] width 27 height 8
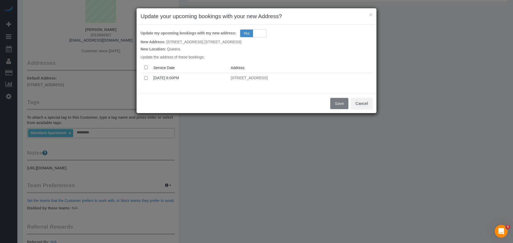
click at [143, 67] on th at bounding box center [145, 67] width 11 height 10
click at [336, 104] on button "Save" at bounding box center [339, 103] width 18 height 11
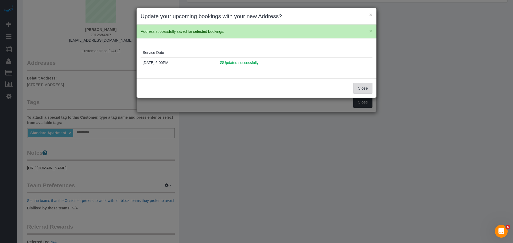
click at [365, 90] on button "Close" at bounding box center [362, 88] width 19 height 11
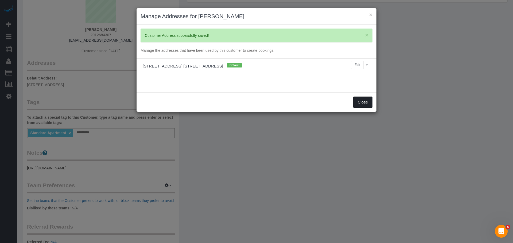
click at [364, 104] on button "Close" at bounding box center [362, 102] width 19 height 11
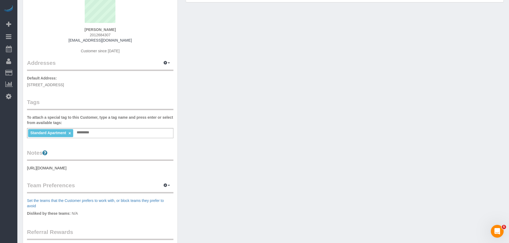
click at [265, 149] on div "Customer Info Edit Contact Info Send Message Email Preferences Special Sales Ta…" at bounding box center [263, 142] width 489 height 353
click at [258, 124] on div "Customer Info Edit Contact Info Send Message Email Preferences Special Sales Ta…" at bounding box center [263, 142] width 489 height 353
click at [289, 111] on div "Customer Info Edit Contact Info Send Message Email Preferences Special Sales Ta…" at bounding box center [263, 142] width 489 height 353
click at [304, 100] on div "Customer Info Edit Contact Info Send Message Email Preferences Special Sales Ta…" at bounding box center [263, 142] width 489 height 353
click at [235, 165] on div "Customer Info Edit Contact Info Send Message Email Preferences Special Sales Ta…" at bounding box center [263, 142] width 489 height 353
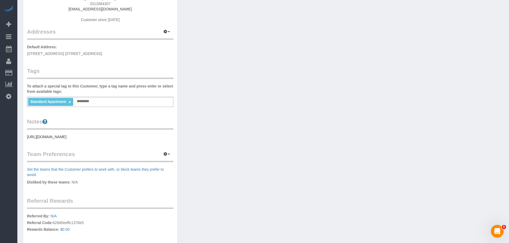
scroll to position [15, 0]
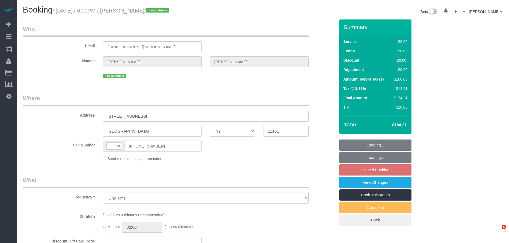
select select "NY"
select select "number:89"
select select "number:90"
select select "number:15"
select select "number:7"
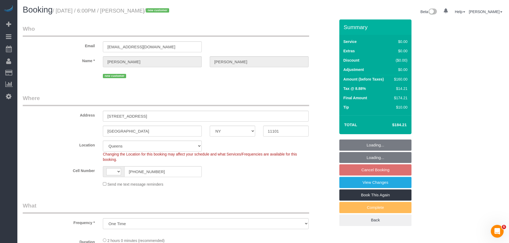
select select "object:960"
select select "string:[GEOGRAPHIC_DATA]"
select select "spot11"
select select "string:stripe-pm_1SF02I4VGloSiKo7ljKtFnew"
select select "1"
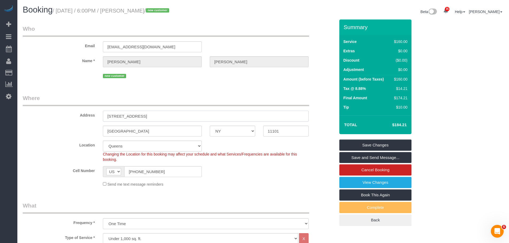
drag, startPoint x: 80, startPoint y: 116, endPoint x: 72, endPoint y: 116, distance: 8.5
click at [62, 117] on div "Address [STREET_ADDRESS]" at bounding box center [179, 107] width 320 height 27
click at [168, 118] on input "[STREET_ADDRESS]" at bounding box center [206, 116] width 206 height 11
drag, startPoint x: 165, startPoint y: 116, endPoint x: 100, endPoint y: 121, distance: 65.4
click at [100, 121] on div "25-10 38th avenue, 4B" at bounding box center [206, 116] width 214 height 11
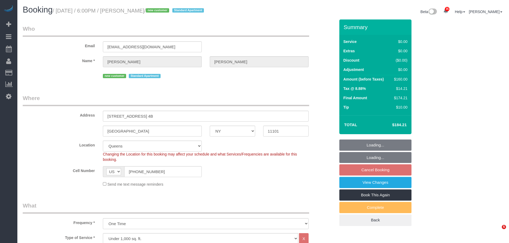
select select "NY"
select select "1"
select select "object:922"
select select "spot11"
select select "1"
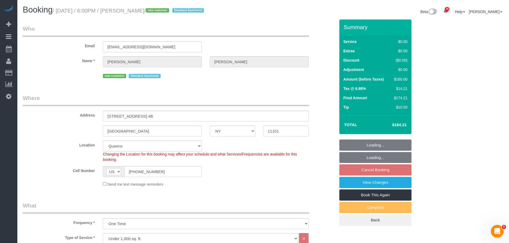
select select "number:89"
select select "number:90"
select select "number:15"
select select "number:7"
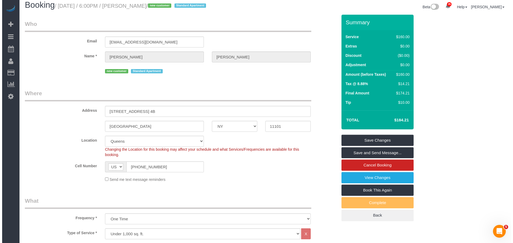
scroll to position [85, 0]
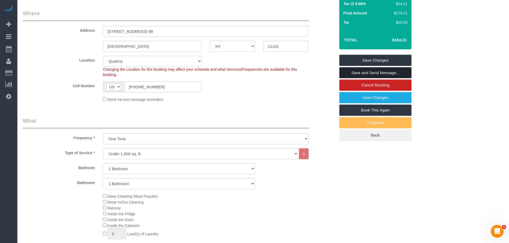
click at [387, 72] on link "Save and Send Message..." at bounding box center [375, 72] width 72 height 11
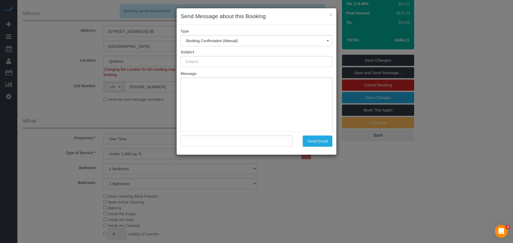
type input "Cleaning Confirmed for 10/08/2025 at 6:00pm"
type input ""Ray Sabbineni" <raysabb3254@gmail.com>"
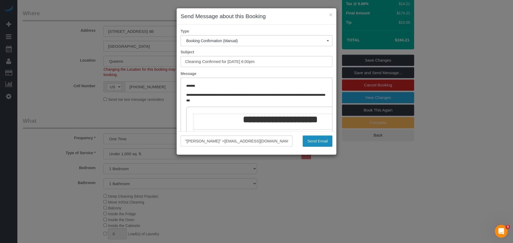
click at [314, 140] on button "Send Email" at bounding box center [317, 141] width 30 height 11
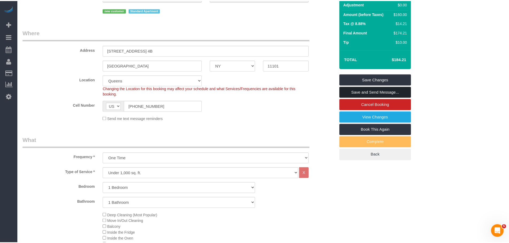
scroll to position [104, 0]
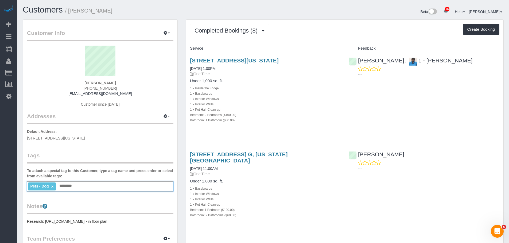
click at [75, 188] on input "text" at bounding box center [67, 186] width 18 height 7
type input "*"
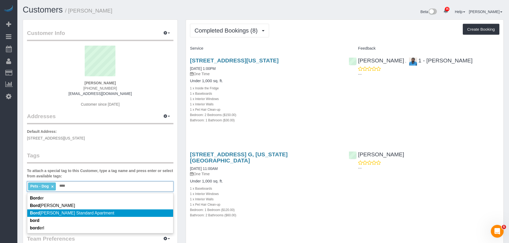
type input "****"
click at [87, 211] on span "[PERSON_NAME] Standard Apartment" at bounding box center [72, 213] width 84 height 5
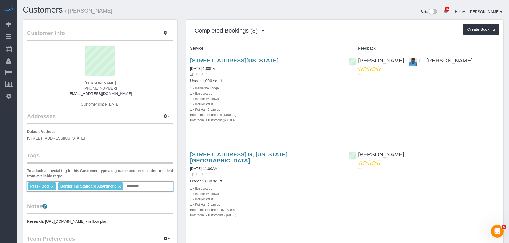
click at [145, 120] on legend "Addresses Manage Addresses Add New Address" at bounding box center [100, 88] width 146 height 73
click at [311, 131] on div "132 W 123rd St Apt G, New York, NY 10027 07/29/2021 1:00PM One Time Under 1,000…" at bounding box center [265, 93] width 159 height 81
drag, startPoint x: 103, startPoint y: 80, endPoint x: 146, endPoint y: 78, distance: 43.8
click at [146, 78] on div "Michael Liroff 954-579-6926 mliroff@gmail.com Customer since 2016" at bounding box center [100, 79] width 146 height 67
drag, startPoint x: 128, startPoint y: 81, endPoint x: 77, endPoint y: 83, distance: 50.2
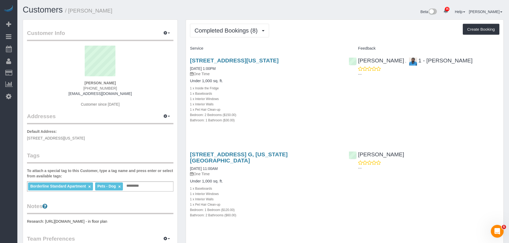
click at [77, 83] on div "Michael Liroff 954-579-6926 mliroff@gmail.com Customer since 2016" at bounding box center [100, 79] width 146 height 67
copy strong "Michael Liroff"
drag, startPoint x: 242, startPoint y: 31, endPoint x: 243, endPoint y: 35, distance: 3.7
click at [242, 31] on span "Completed Bookings (8)" at bounding box center [227, 30] width 66 height 7
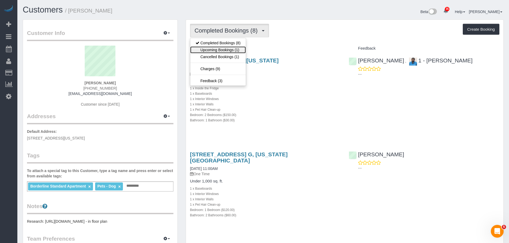
click at [234, 47] on link "Upcoming Bookings (1)" at bounding box center [218, 49] width 56 height 7
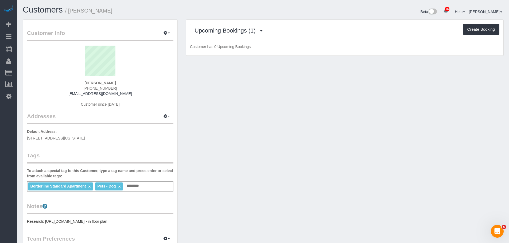
click at [330, 32] on div "Upcoming Bookings (1) Completed Bookings (8) Upcoming Bookings (1) Cancelled Bo…" at bounding box center [344, 31] width 309 height 14
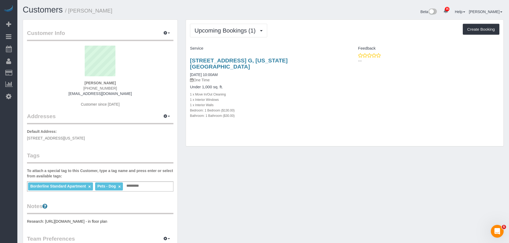
click at [329, 108] on div "Bedroom: 1 Bedroom ($130.00)" at bounding box center [265, 110] width 151 height 5
drag, startPoint x: 51, startPoint y: 140, endPoint x: 452, endPoint y: 93, distance: 404.3
click at [51, 140] on link "Time Tracking Logs" at bounding box center [50, 138] width 67 height 11
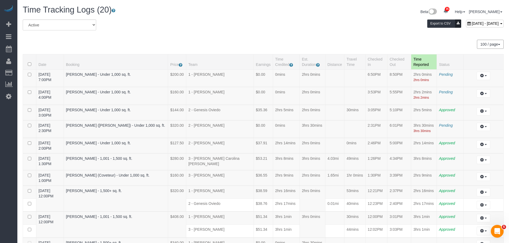
click at [200, 28] on div "October 05, 2025 - October 05, 2025 Export to CSV" at bounding box center [345, 24] width 326 height 11
click at [314, 133] on td "3hrs 30mins" at bounding box center [312, 129] width 26 height 18
click at [483, 76] on button "button" at bounding box center [483, 76] width 14 height 8
click at [456, 85] on link "Edit" at bounding box center [468, 85] width 42 height 7
select select "draft"
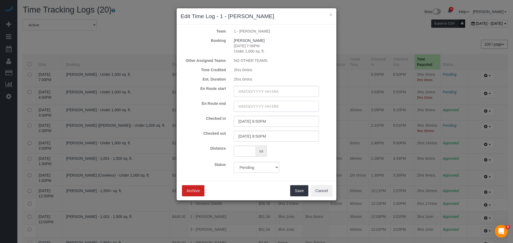
click at [278, 108] on input "text" at bounding box center [276, 106] width 85 height 11
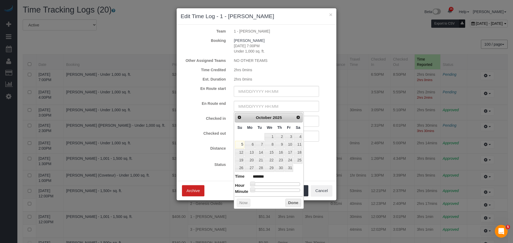
type input "10/05/2025 4:00PM"
type input "******"
click at [285, 184] on div at bounding box center [276, 184] width 48 height 3
type input "10/05/2025 5:00PM"
type input "******"
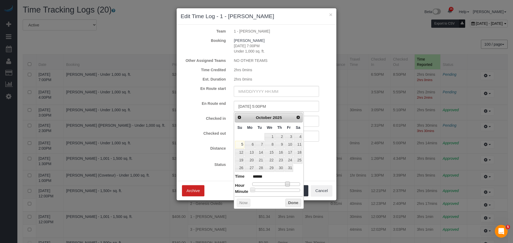
type input "10/05/2025 6:00PM"
type input "******"
click at [288, 192] on div "Prev Next October 2025 Su Mo Tu We Th Fr Sa 1 2 3 4 5 6 7 8 9 10 11 12 13 14 15…" at bounding box center [269, 160] width 70 height 97
type input "10/05/2025 6:46PM"
type input "******"
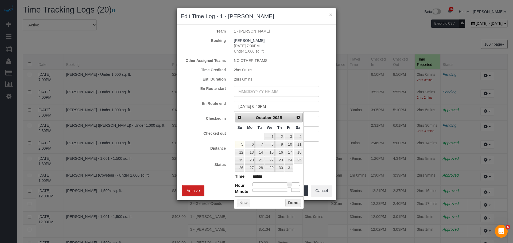
click at [289, 190] on div at bounding box center [276, 190] width 48 height 3
type input "10/05/2025 6:47PM"
type input "******"
type input "10/05/2025 6:48PM"
type input "******"
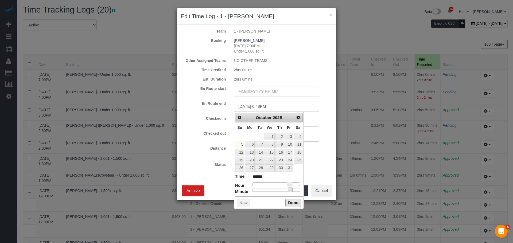
type input "10/05/2025 6:49PM"
type input "******"
type input "10/05/2025 6:50PM"
type input "******"
click at [290, 201] on button "Done" at bounding box center [293, 203] width 16 height 9
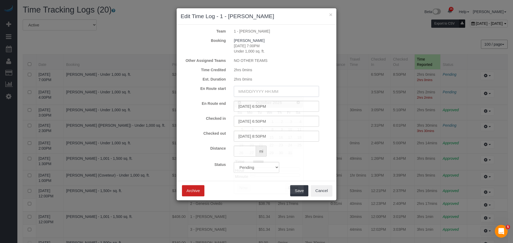
click at [274, 90] on input "text" at bounding box center [276, 91] width 85 height 11
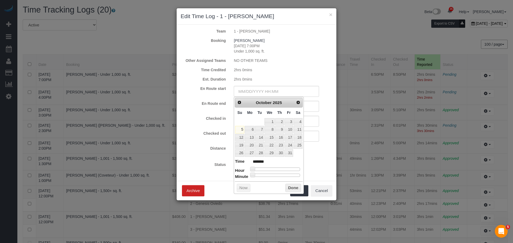
click at [287, 170] on div at bounding box center [276, 169] width 48 height 3
type input "10/05/2025 5:00PM"
type input "******"
type input "10/05/2025 4:00PM"
type input "******"
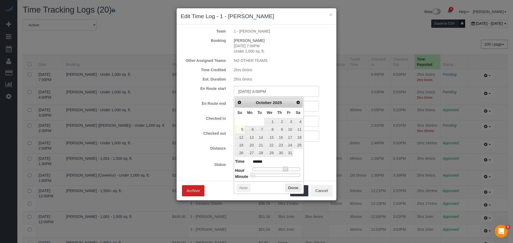
type input "10/05/2025 3:00PM"
type input "******"
type input "10/05/2025 4:00PM"
type input "******"
type input "10/05/2025 5:00PM"
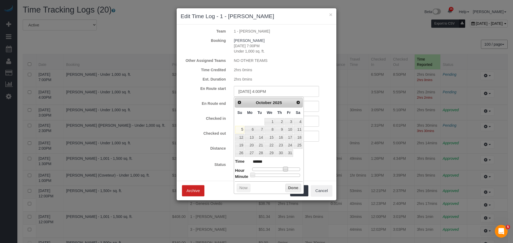
type input "******"
type input "10/05/2025 5:05PM"
type input "******"
click at [257, 176] on div at bounding box center [276, 175] width 48 height 3
type input "10/05/2025 5:04PM"
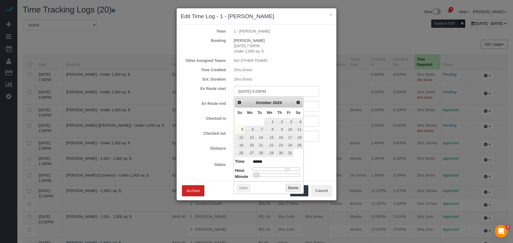
type input "******"
type input "10/05/2025 5:03PM"
type input "******"
type input "10/05/2025 5:02PM"
type input "******"
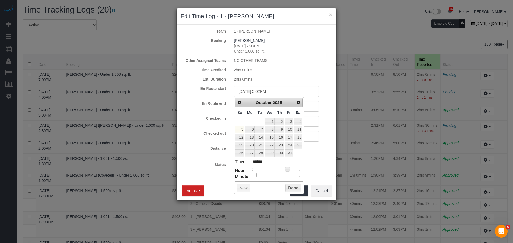
type input "10/05/2025 5:01PM"
type input "******"
click at [287, 187] on button "Done" at bounding box center [293, 188] width 16 height 9
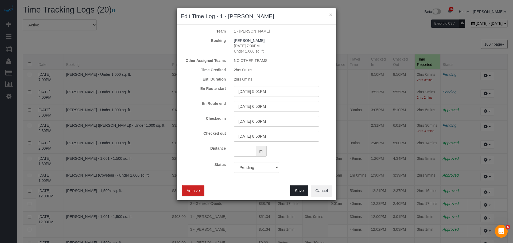
click at [298, 193] on button "Save" at bounding box center [299, 190] width 18 height 11
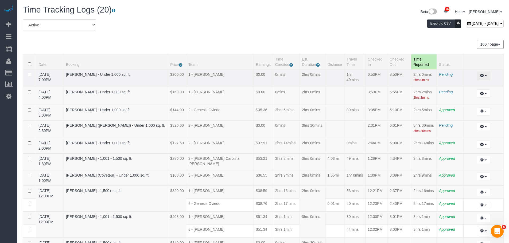
click at [482, 76] on icon "button" at bounding box center [482, 75] width 4 height 3
click at [471, 85] on link "Edit" at bounding box center [468, 85] width 42 height 7
select select "draft"
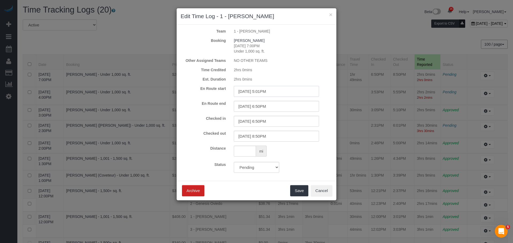
click at [294, 89] on input "10/05/2025 5:01PM" at bounding box center [276, 91] width 85 height 11
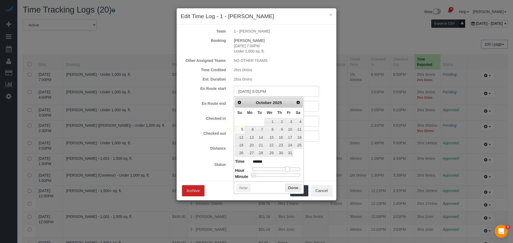
click at [287, 170] on span at bounding box center [287, 169] width 5 height 5
type input "10/05/2025 6:01PM"
type input "******"
click at [255, 175] on span at bounding box center [253, 175] width 5 height 5
type input "10/05/2025 6:02PM"
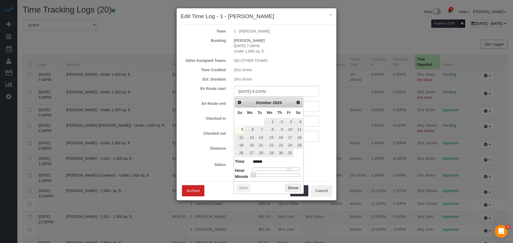
type input "******"
type input "10/05/2025 6:03PM"
type input "******"
type input "10/05/2025 6:04PM"
type input "******"
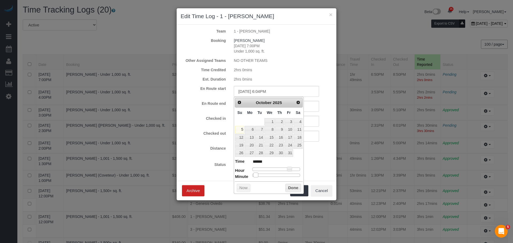
type input "10/05/2025 6:05PM"
type input "******"
type input "10/05/2025 6:06PM"
type input "******"
type input "10/05/2025 6:07PM"
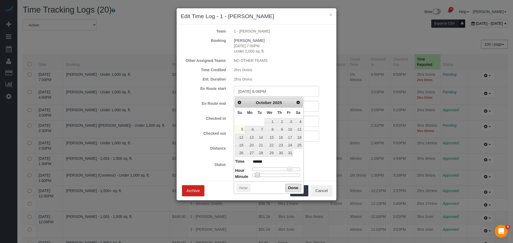
type input "******"
type input "10/05/2025 6:08PM"
type input "******"
type input "10/05/2025 6:07PM"
type input "******"
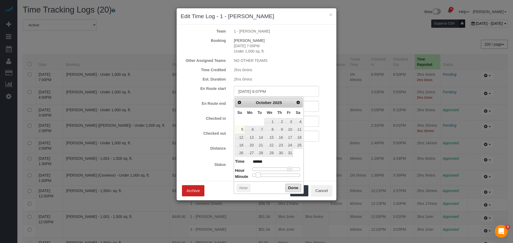
type input "10/05/2025 6:06PM"
type input "******"
type input "10/05/2025 6:05PM"
type input "******"
click at [292, 187] on button "Done" at bounding box center [293, 188] width 16 height 9
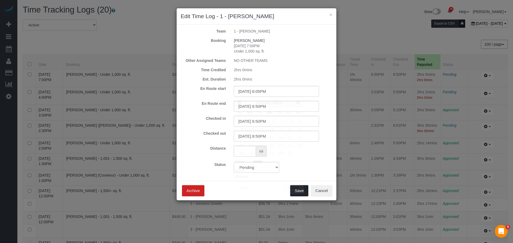
click at [295, 190] on button "Save" at bounding box center [299, 190] width 18 height 11
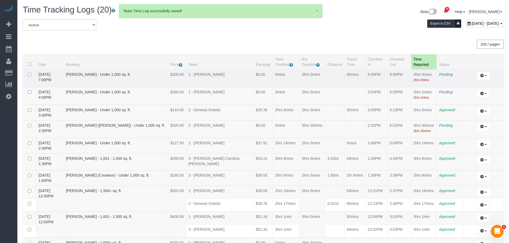
click at [344, 86] on td "45mins" at bounding box center [354, 78] width 21 height 18
click at [444, 76] on span "Pending" at bounding box center [446, 74] width 14 height 4
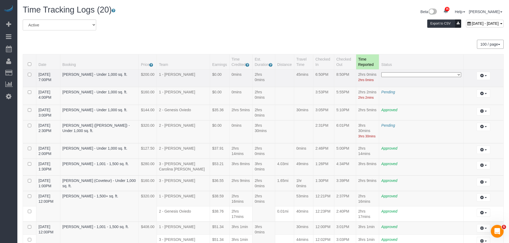
click at [444, 77] on select "**********" at bounding box center [421, 74] width 80 height 5
click at [448, 77] on select "**********" at bounding box center [421, 74] width 80 height 5
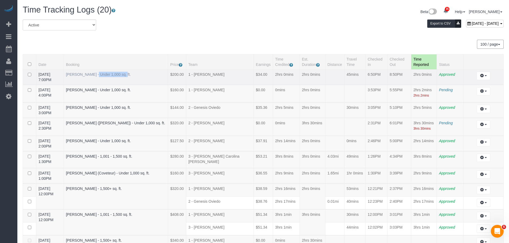
drag, startPoint x: 74, startPoint y: 73, endPoint x: 106, endPoint y: 74, distance: 32.3
click at [104, 75] on td "Samuel Pittman - Under 1,000 sq. ft." at bounding box center [116, 76] width 104 height 15
click at [299, 19] on div "Time Tracking Logs (20) Beta 35 Your Notifications You have 0 alerts × You have…" at bounding box center [262, 228] width 491 height 456
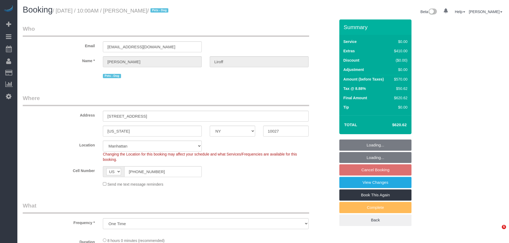
select select "NY"
select select "object:1068"
select select "string:stripe-pm_1SF0jr4VGloSiKo7C6AJgNDs"
select select "1"
select select "spot3"
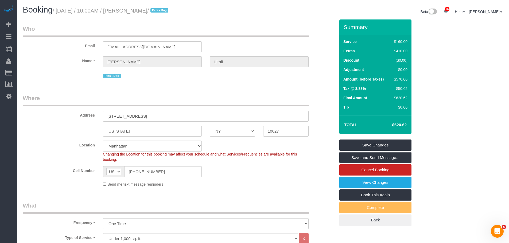
click at [215, 98] on legend "Where" at bounding box center [166, 100] width 286 height 12
drag, startPoint x: 116, startPoint y: 115, endPoint x: 187, endPoint y: 112, distance: 70.5
click at [117, 114] on input "[STREET_ADDRESS]" at bounding box center [206, 116] width 206 height 11
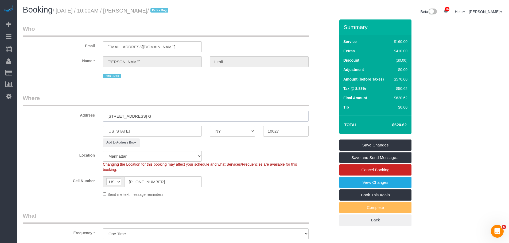
type input "[STREET_ADDRESS] G"
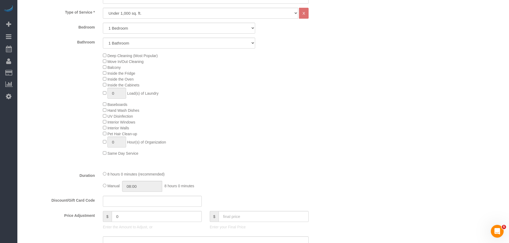
scroll to position [187, 0]
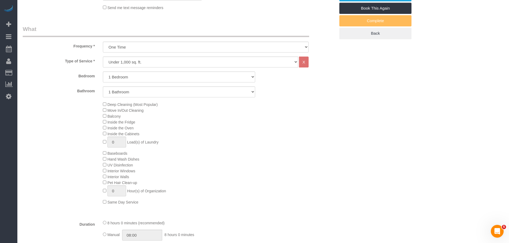
click at [224, 120] on div "Deep Cleaning (Most Popular) Move In/Out Cleaning Balcony Inside the Fridge Ins…" at bounding box center [219, 153] width 240 height 104
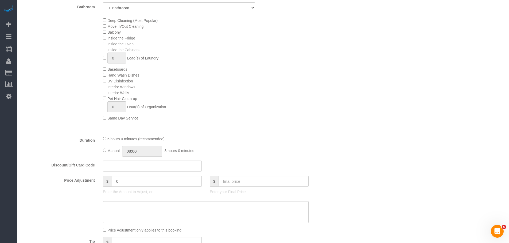
select select "spot63"
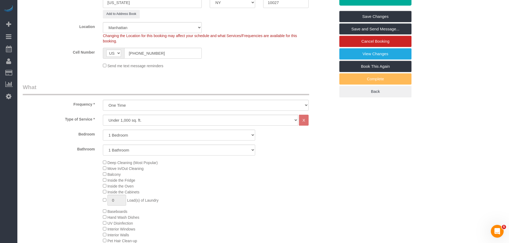
scroll to position [53, 0]
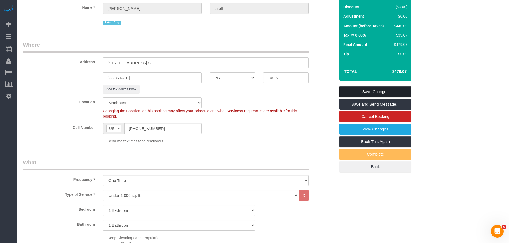
click at [375, 89] on link "Save Changes" at bounding box center [375, 91] width 72 height 11
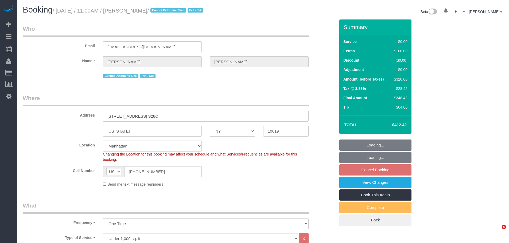
select select "NY"
select select "object:1453"
select select "2"
select select "spot4"
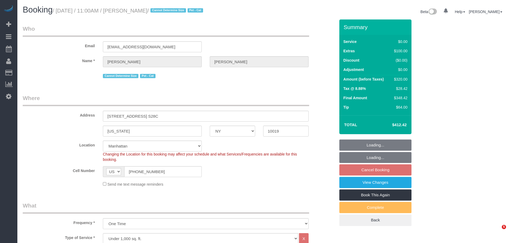
select select "number:58"
select select "number:74"
select select "number:14"
select select "number:6"
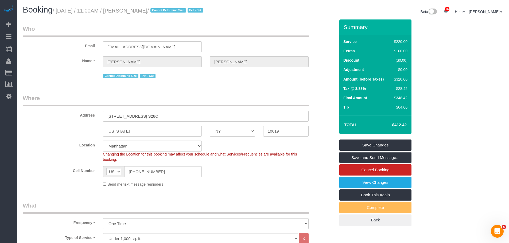
click at [300, 39] on div "Email [EMAIL_ADDRESS][DOMAIN_NAME]" at bounding box center [179, 38] width 320 height 27
